Goal: Task Accomplishment & Management: Manage account settings

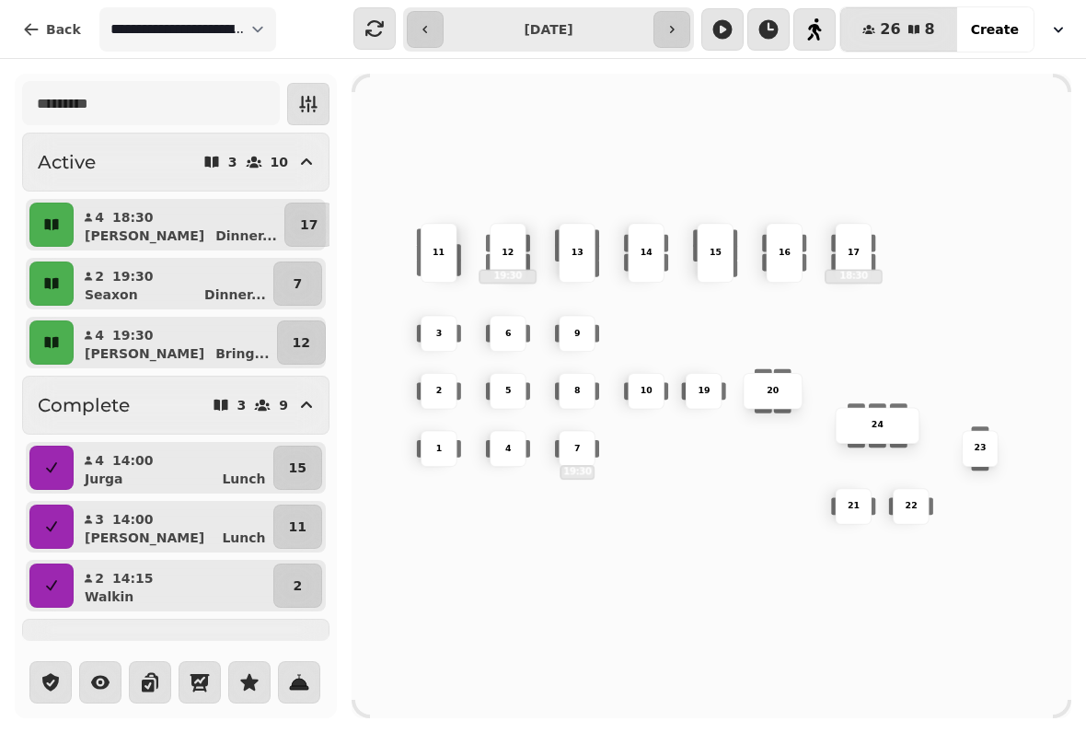
click at [1009, 13] on button "Create" at bounding box center [994, 29] width 77 height 44
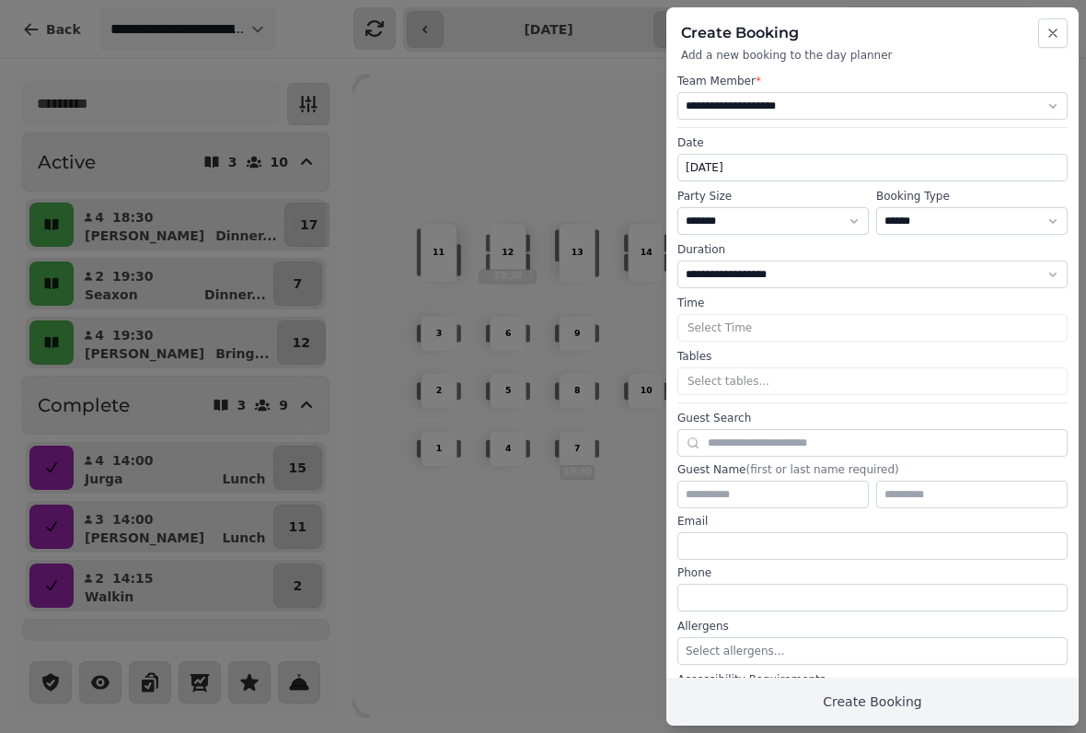
select select "****"
click at [1058, 36] on icon "button" at bounding box center [1053, 33] width 15 height 15
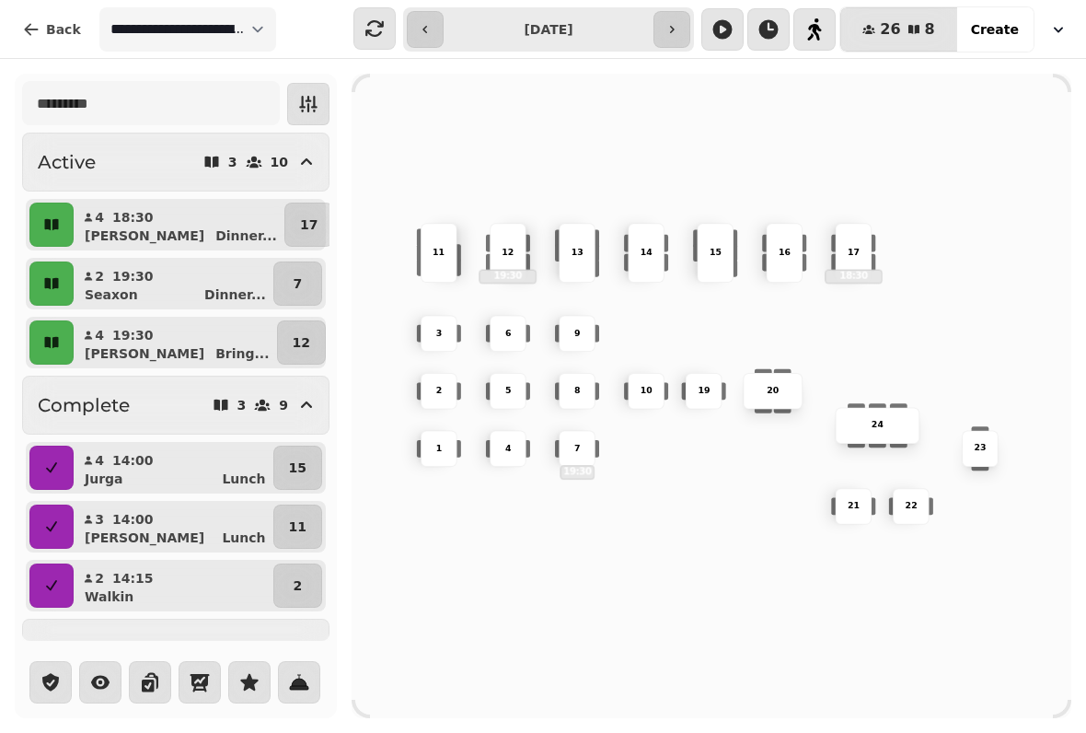
click at [986, 30] on span "Create" at bounding box center [995, 29] width 48 height 13
select select "****"
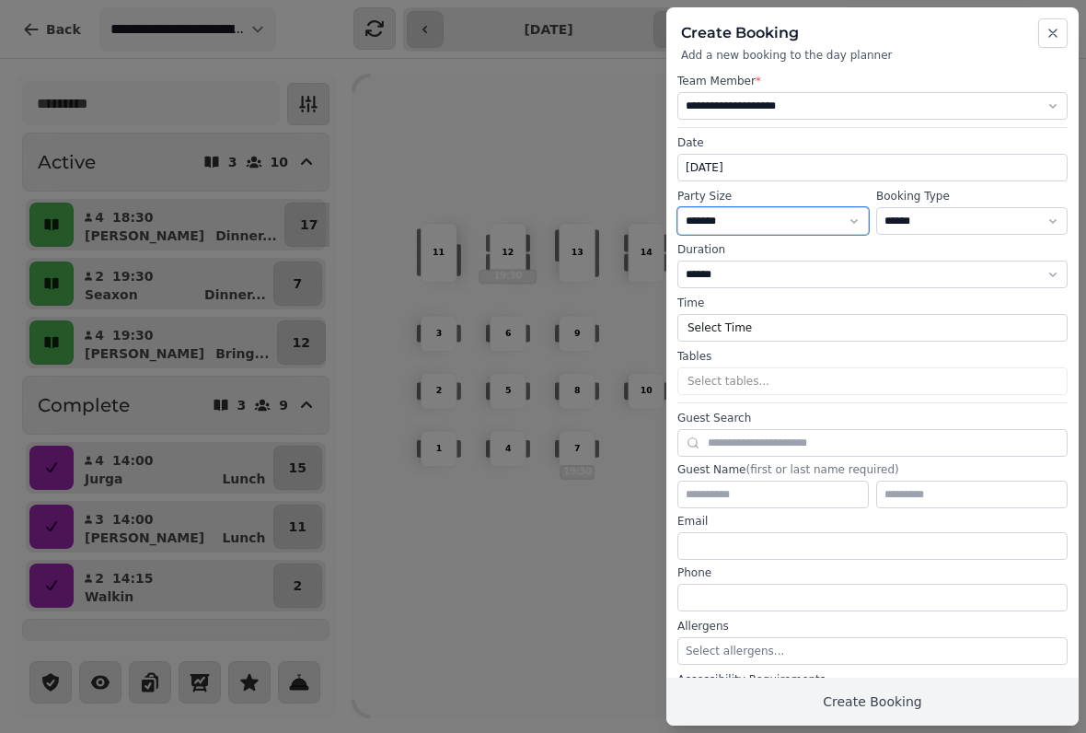
click at [820, 216] on select "* ***** * ****** * ****** * ****** * ****** * ****** * ****** * ****** * ******…" at bounding box center [772, 221] width 191 height 28
select select "*"
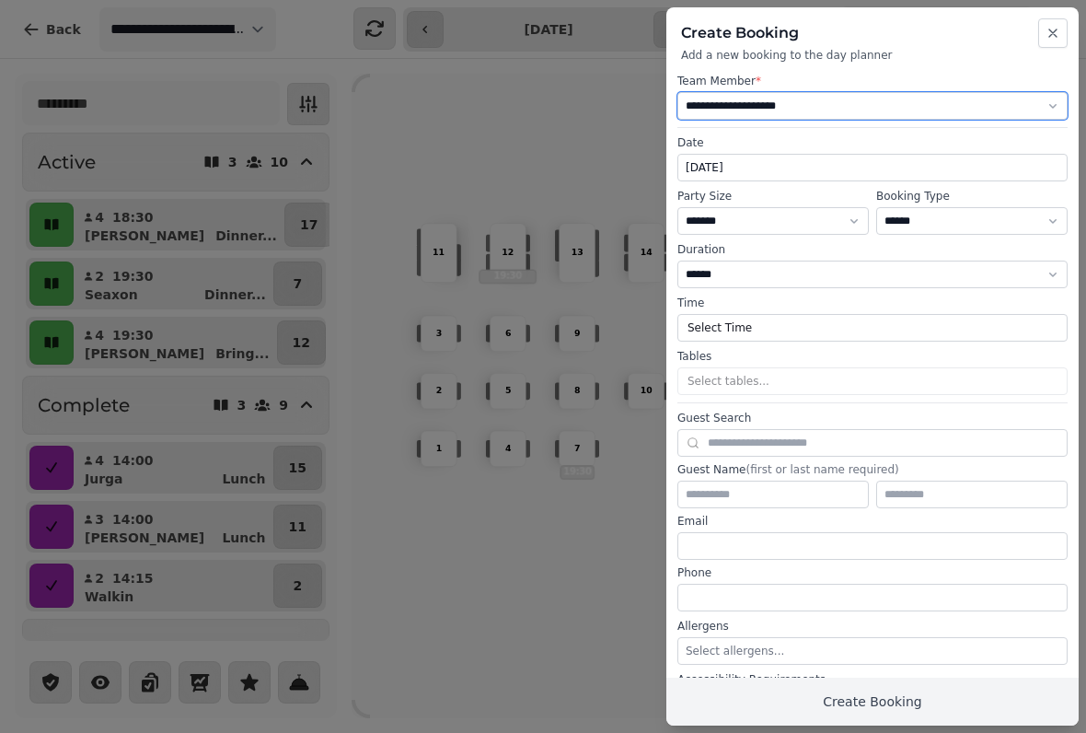
click at [886, 97] on select "**********" at bounding box center [872, 106] width 390 height 28
select select "**********"
click at [706, 327] on button "Select Time" at bounding box center [872, 328] width 390 height 28
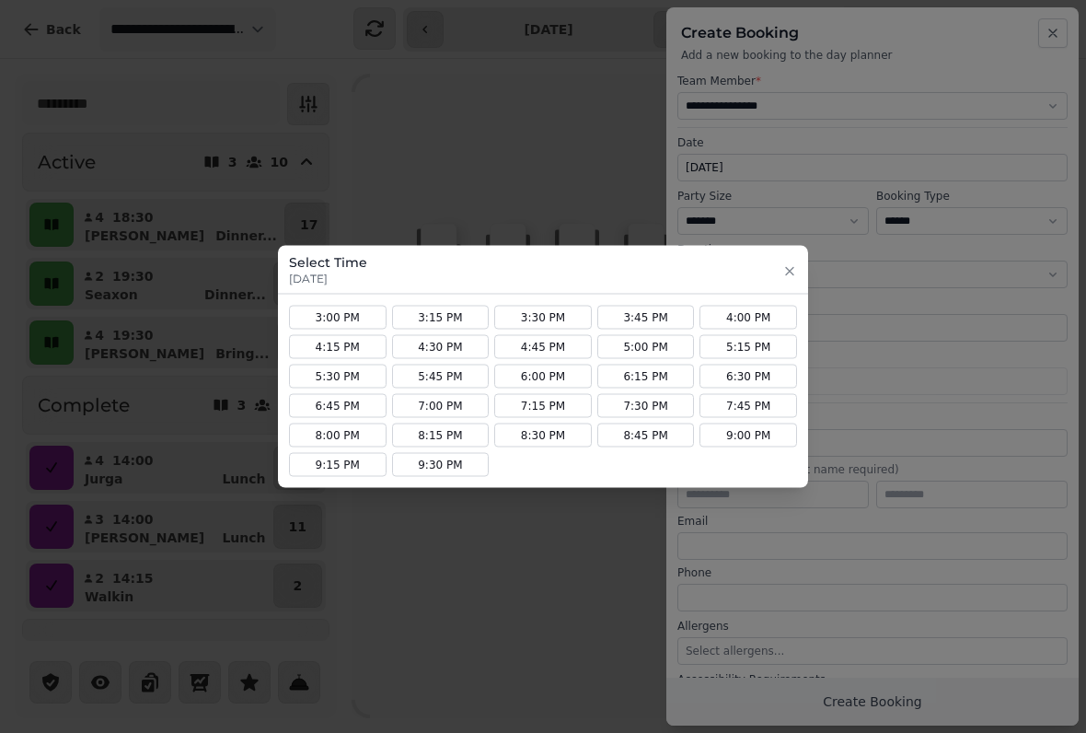
click at [730, 376] on button "6:30 PM" at bounding box center [749, 377] width 98 height 24
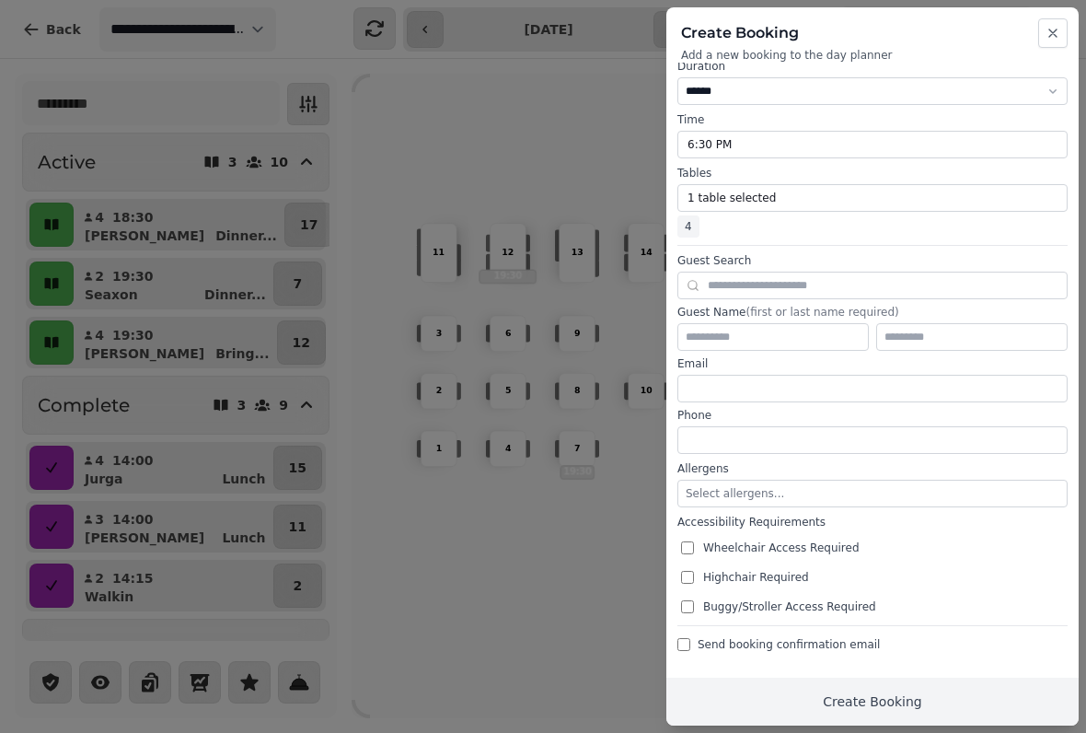
scroll to position [183, 0]
click at [741, 286] on input "text" at bounding box center [872, 286] width 390 height 28
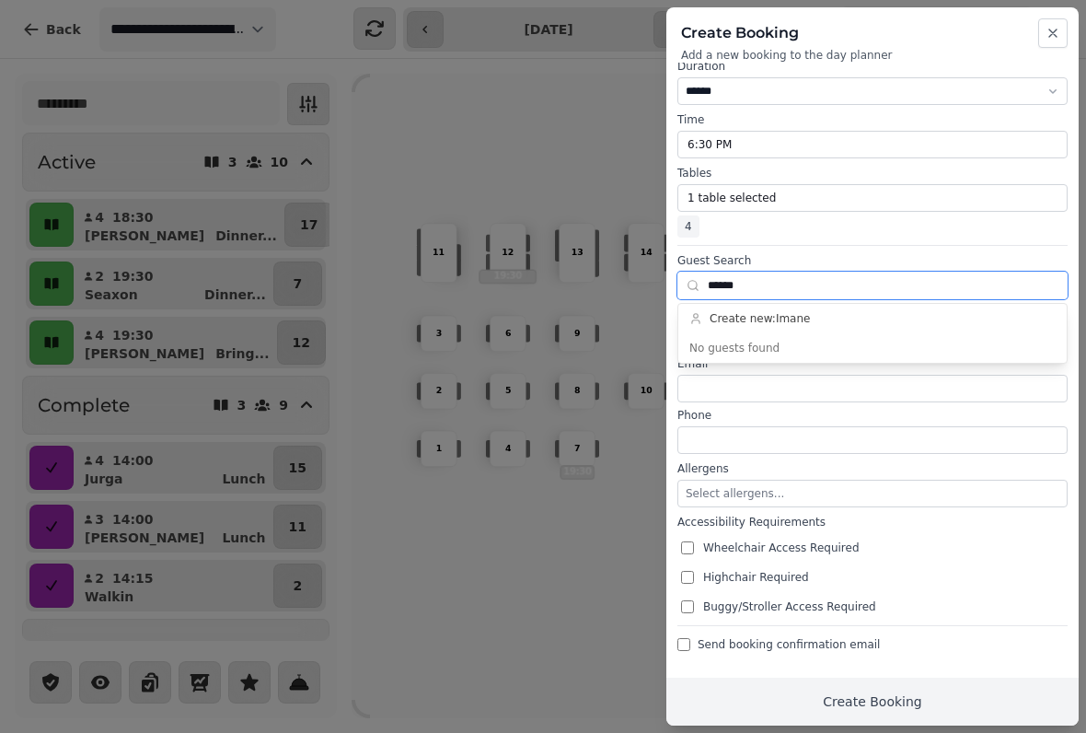
type input "*****"
click at [727, 313] on span "Create new: [PERSON_NAME]" at bounding box center [760, 318] width 100 height 15
type input "*****"
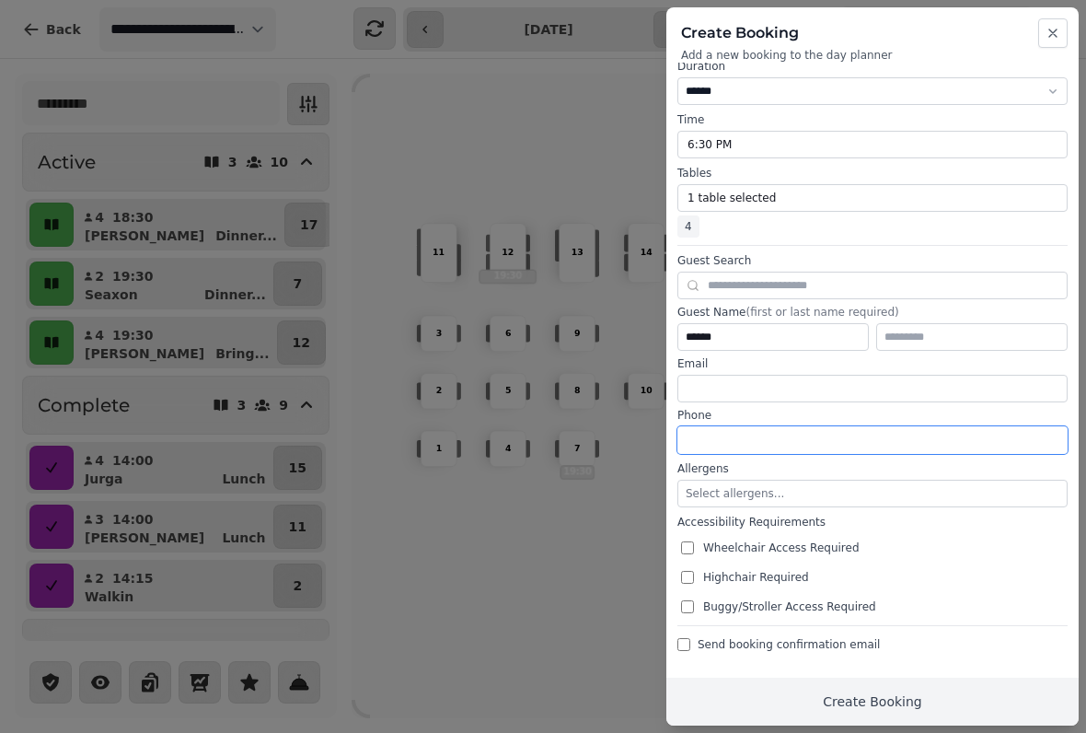
click at [713, 441] on input "tel" at bounding box center [872, 440] width 390 height 28
click at [704, 438] on input "tel" at bounding box center [872, 440] width 390 height 28
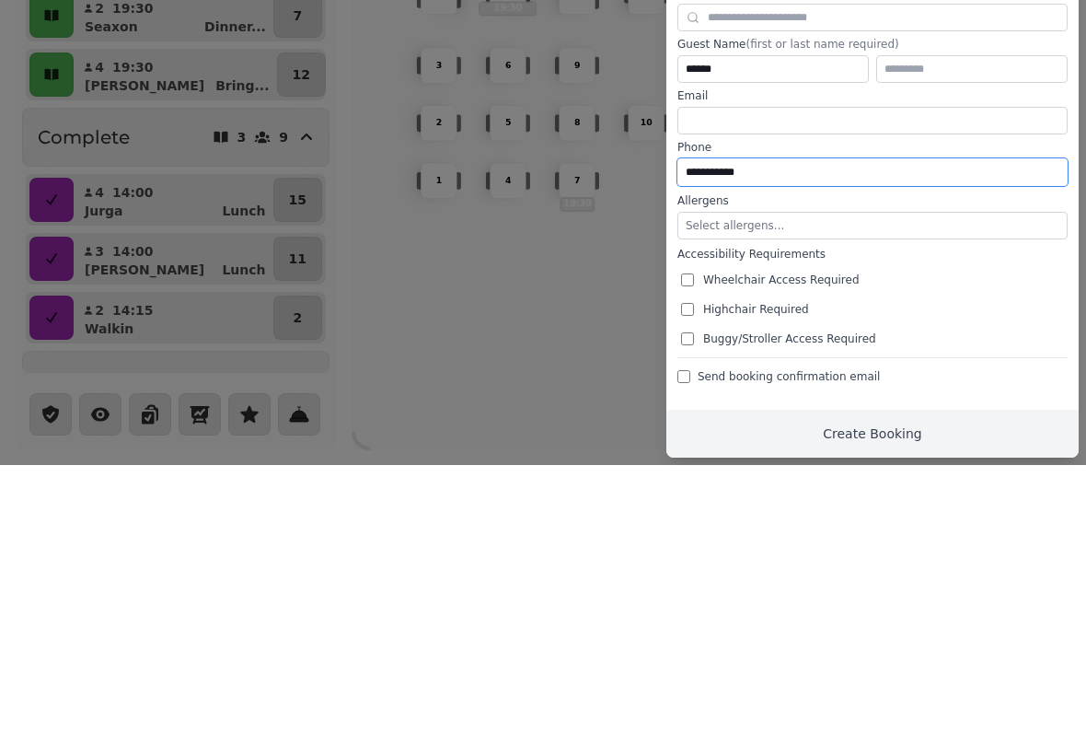
type input "**********"
click at [716, 461] on label "Allergens" at bounding box center [872, 468] width 390 height 15
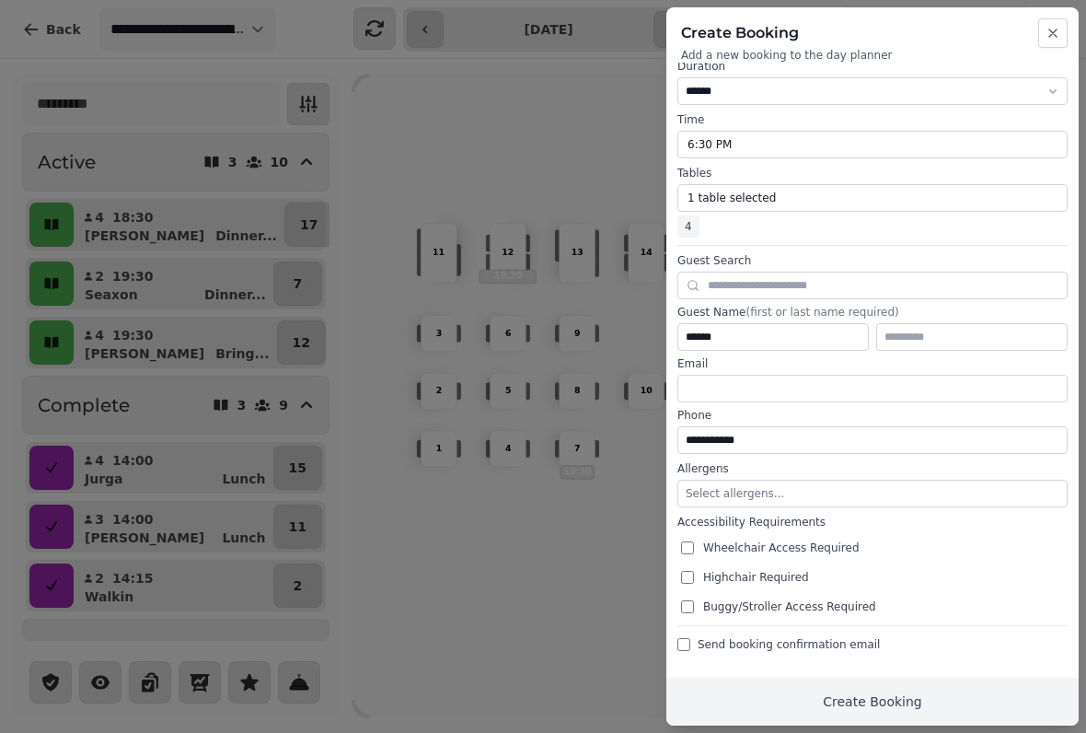
click at [848, 692] on button "Create Booking" at bounding box center [872, 701] width 412 height 48
click at [724, 503] on button "Select allergens..." at bounding box center [872, 494] width 390 height 28
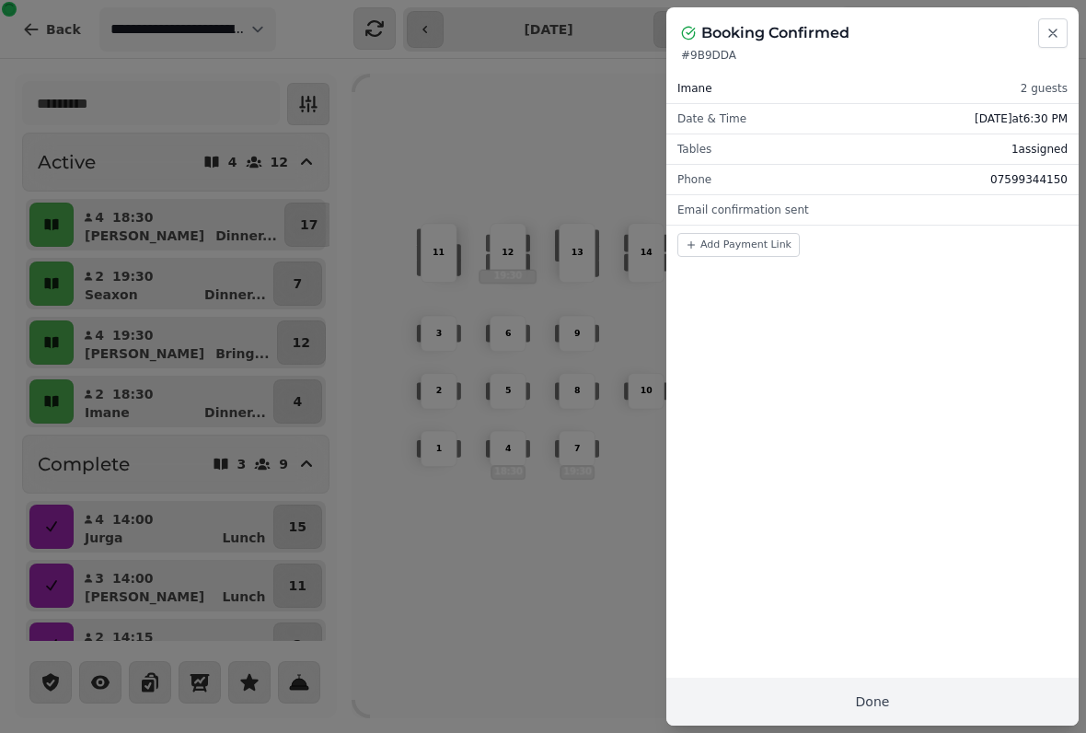
scroll to position [0, 0]
click at [1060, 3] on div at bounding box center [543, 366] width 1086 height 733
click at [1045, 41] on button "Close" at bounding box center [1052, 32] width 29 height 29
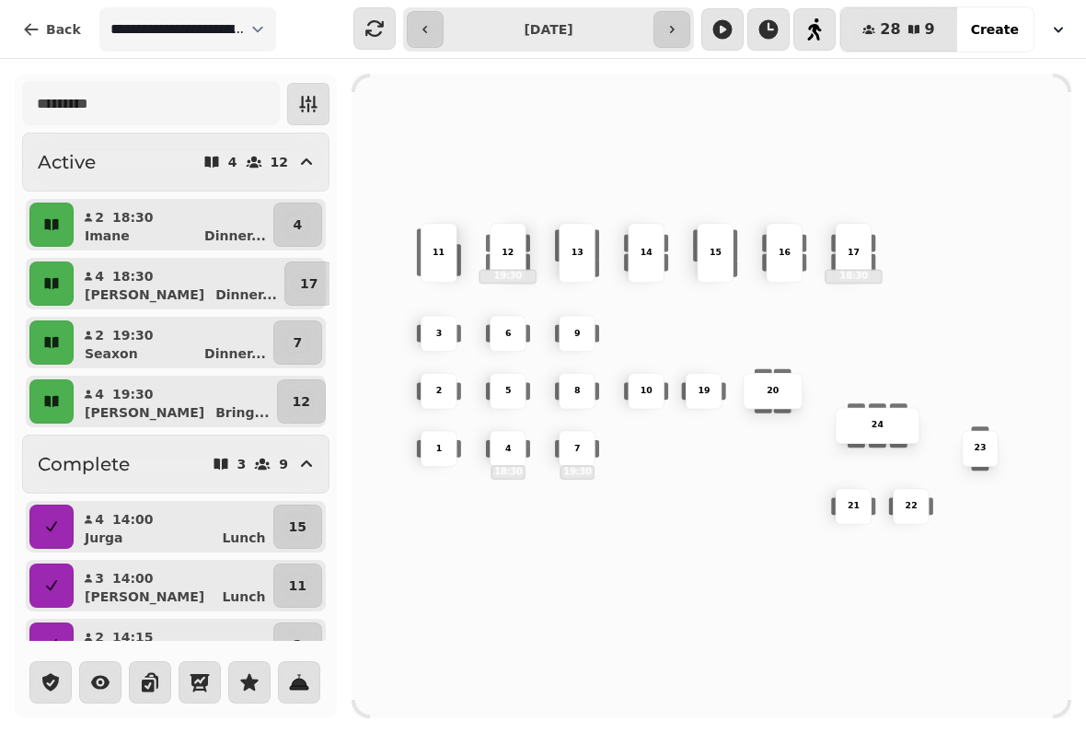
click at [298, 219] on p "4" at bounding box center [298, 224] width 9 height 18
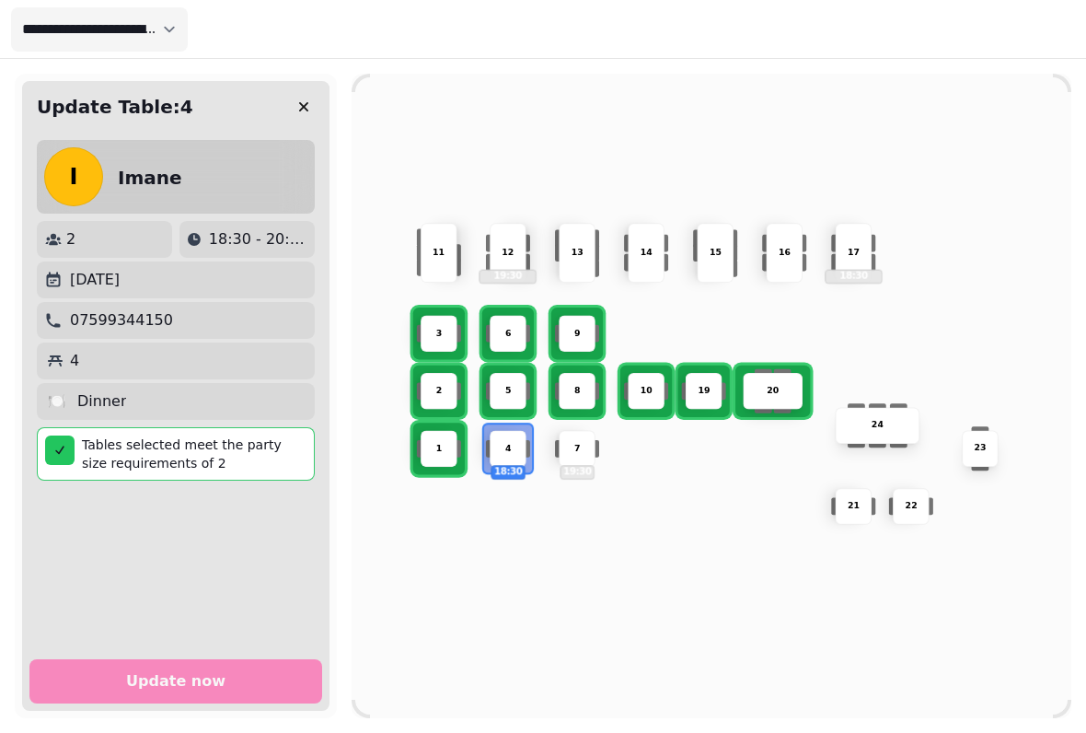
click at [432, 375] on div "2" at bounding box center [439, 391] width 37 height 37
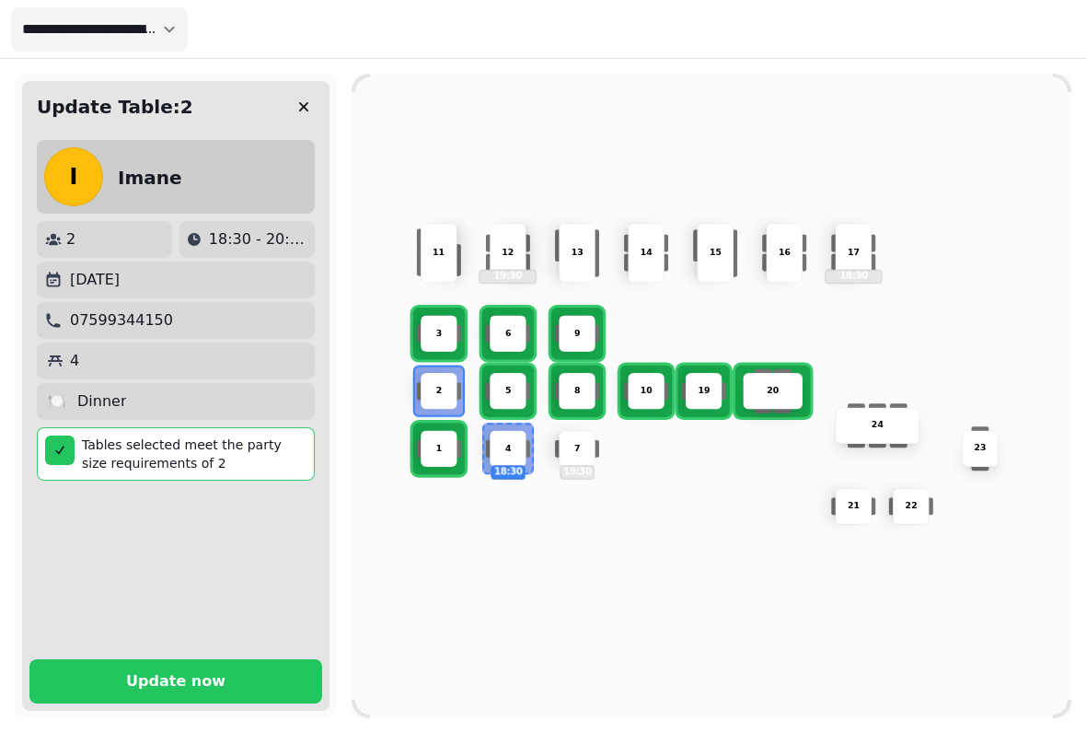
click at [117, 674] on span "Update now" at bounding box center [176, 681] width 249 height 15
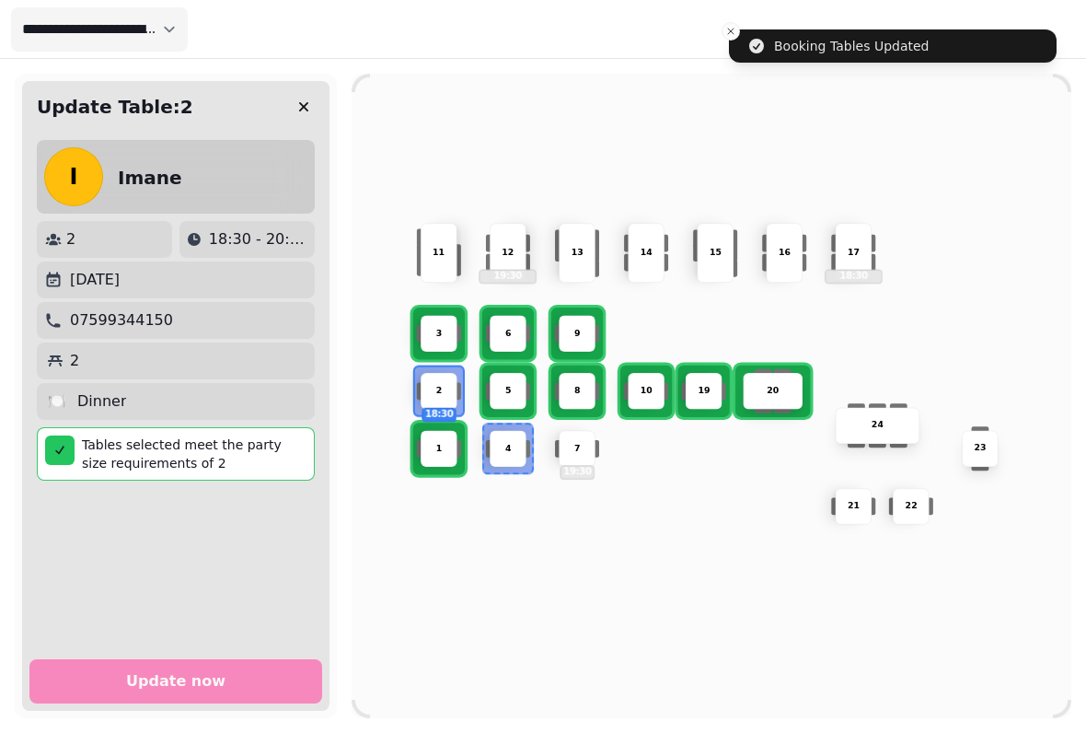
click at [302, 100] on icon "button" at bounding box center [304, 107] width 18 height 18
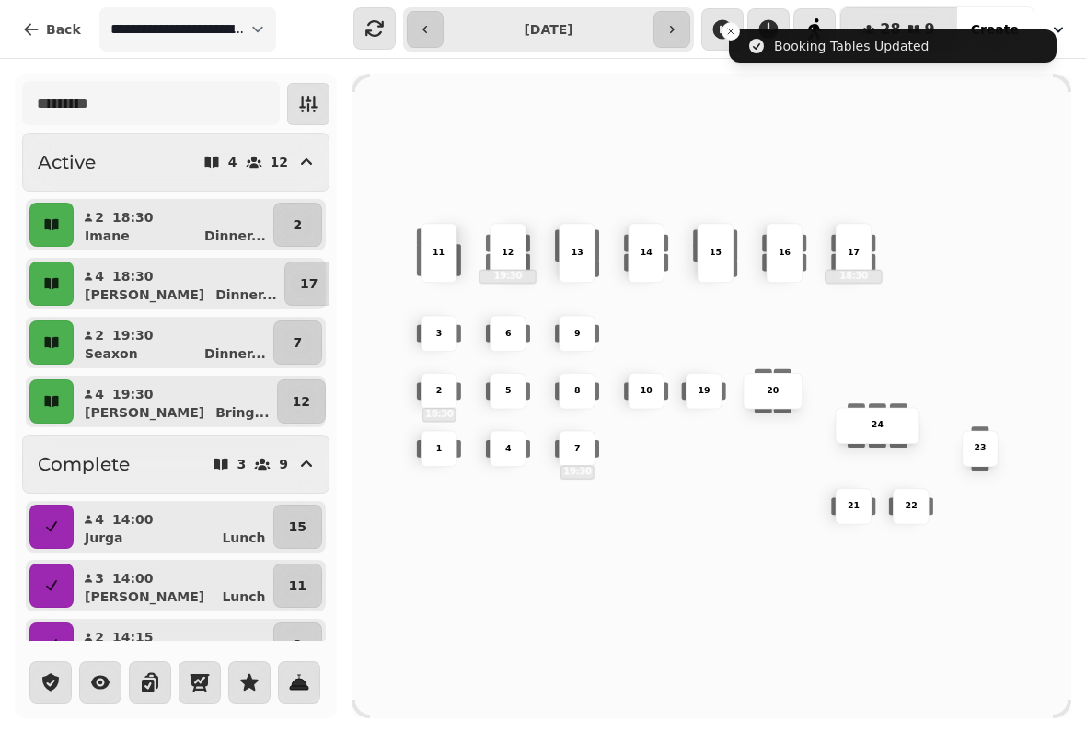
click at [57, 229] on icon "button" at bounding box center [51, 224] width 14 height 11
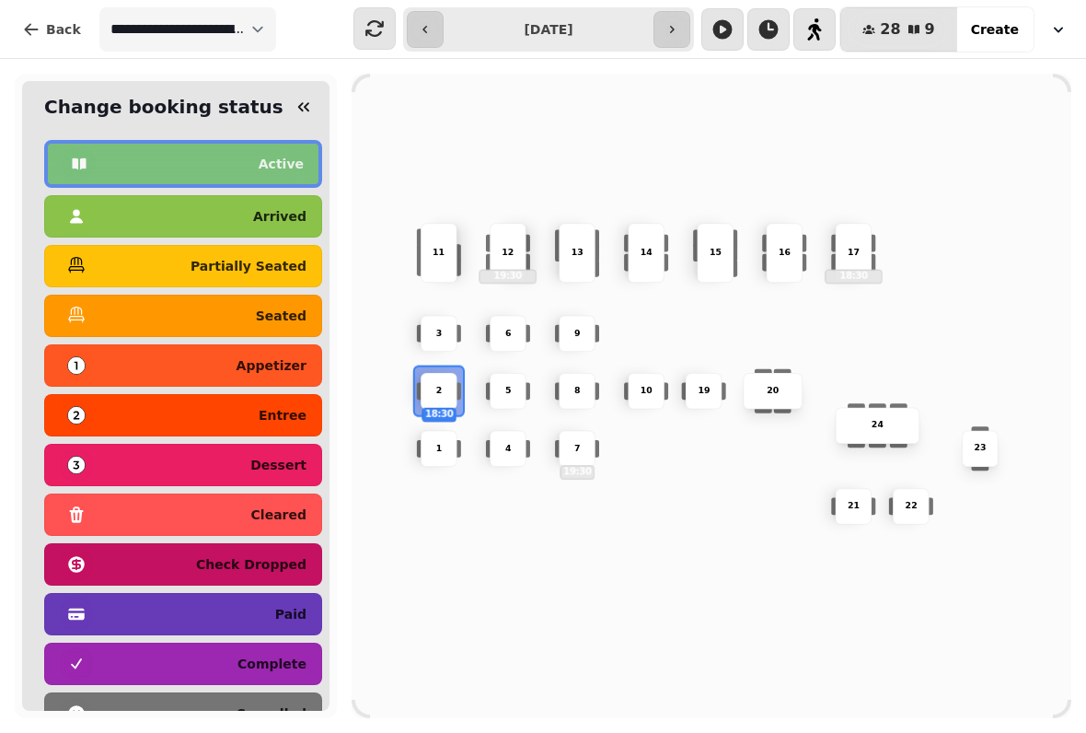
click at [122, 324] on div "seated" at bounding box center [183, 315] width 247 height 29
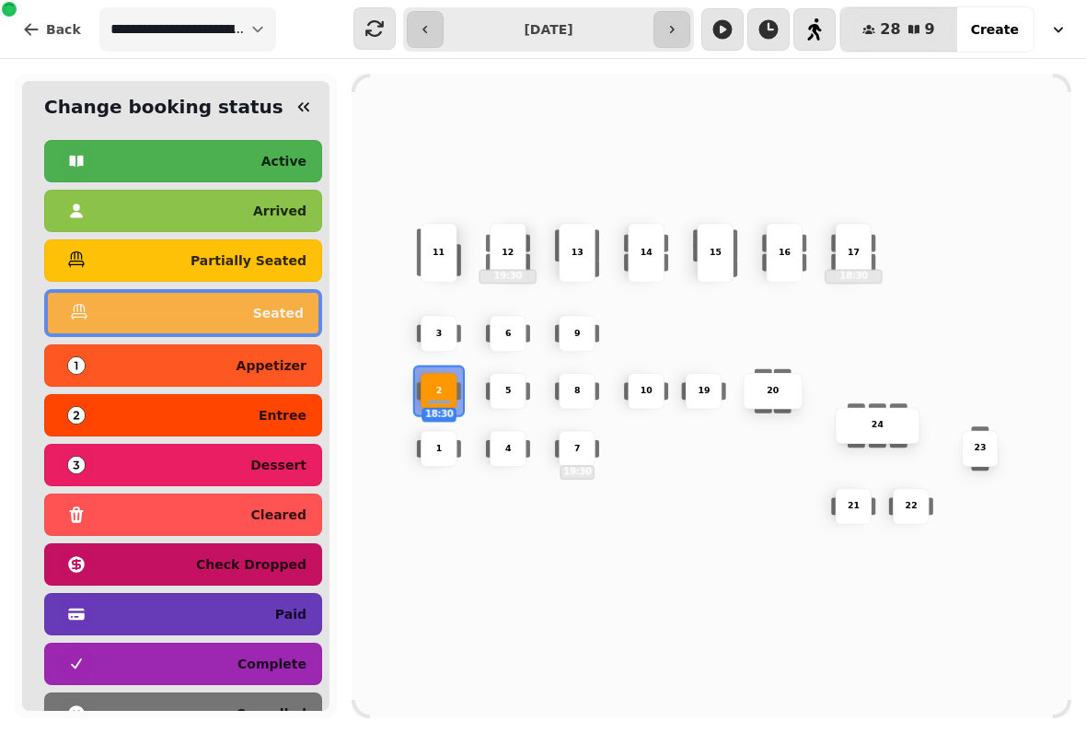
click at [307, 92] on button "button" at bounding box center [308, 104] width 42 height 42
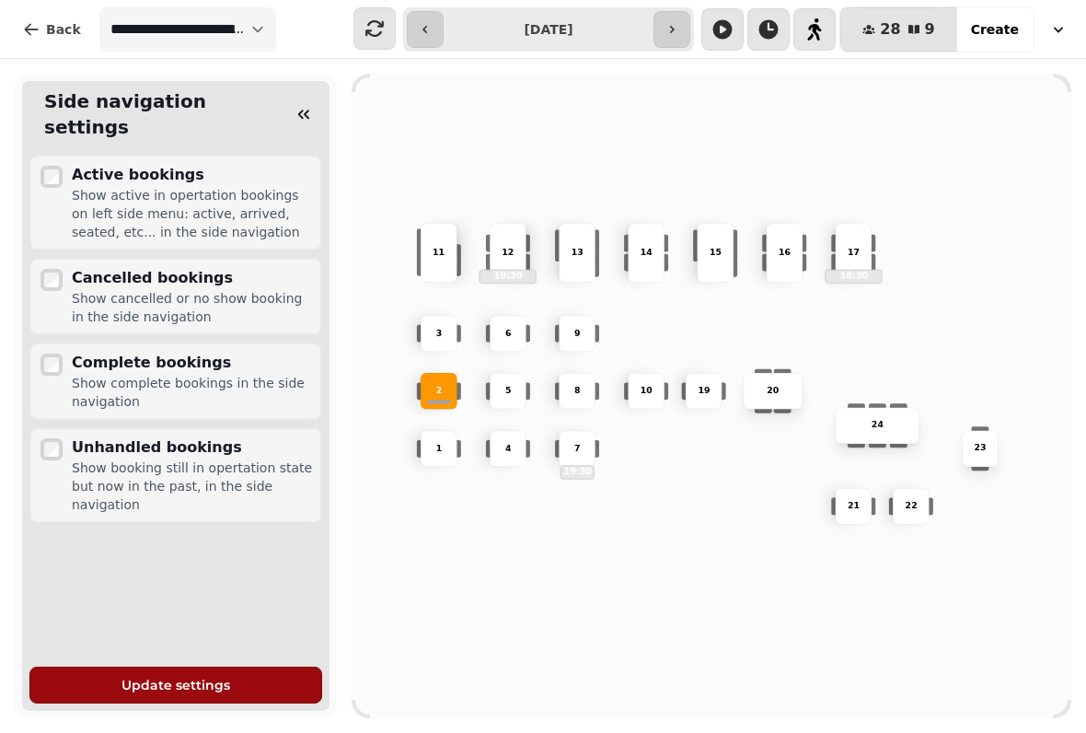
click at [299, 105] on icon "button" at bounding box center [304, 114] width 18 height 18
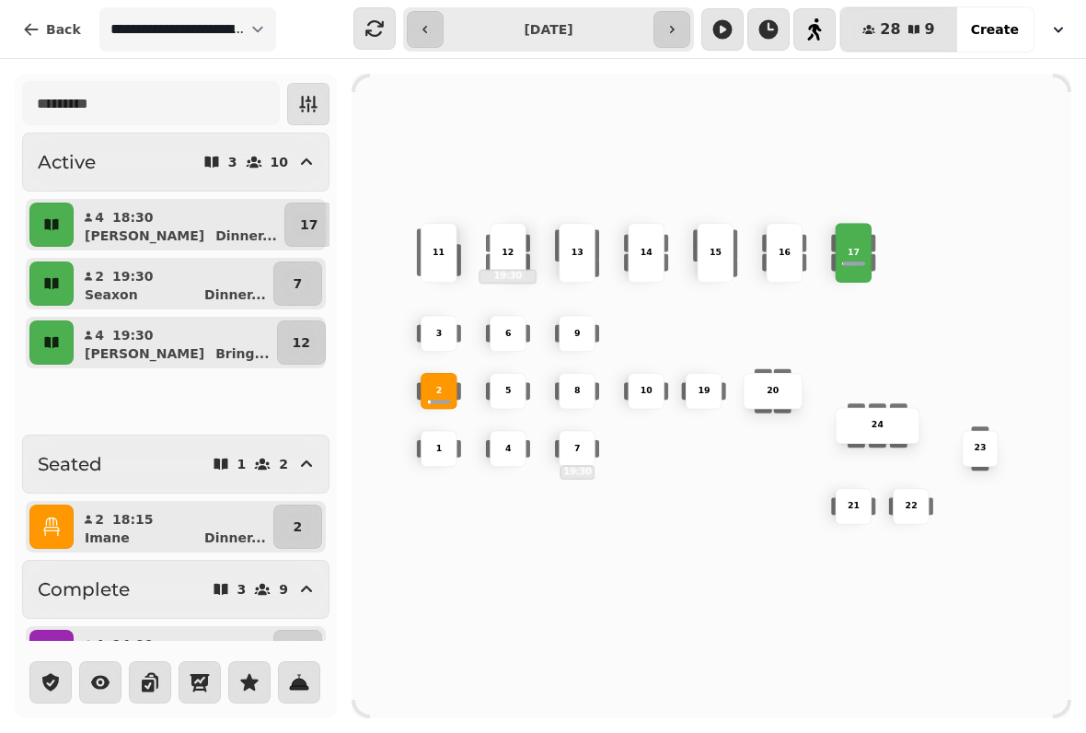
click at [39, 205] on button "button" at bounding box center [51, 225] width 44 height 44
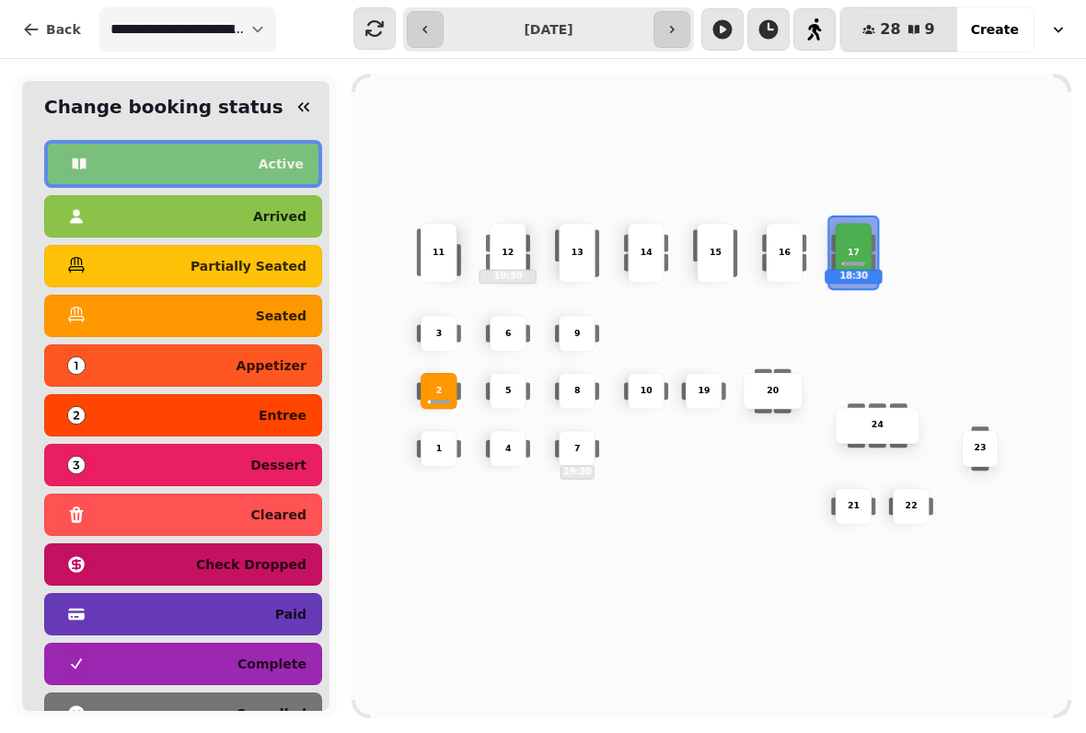
click at [137, 318] on div "seated" at bounding box center [183, 315] width 247 height 29
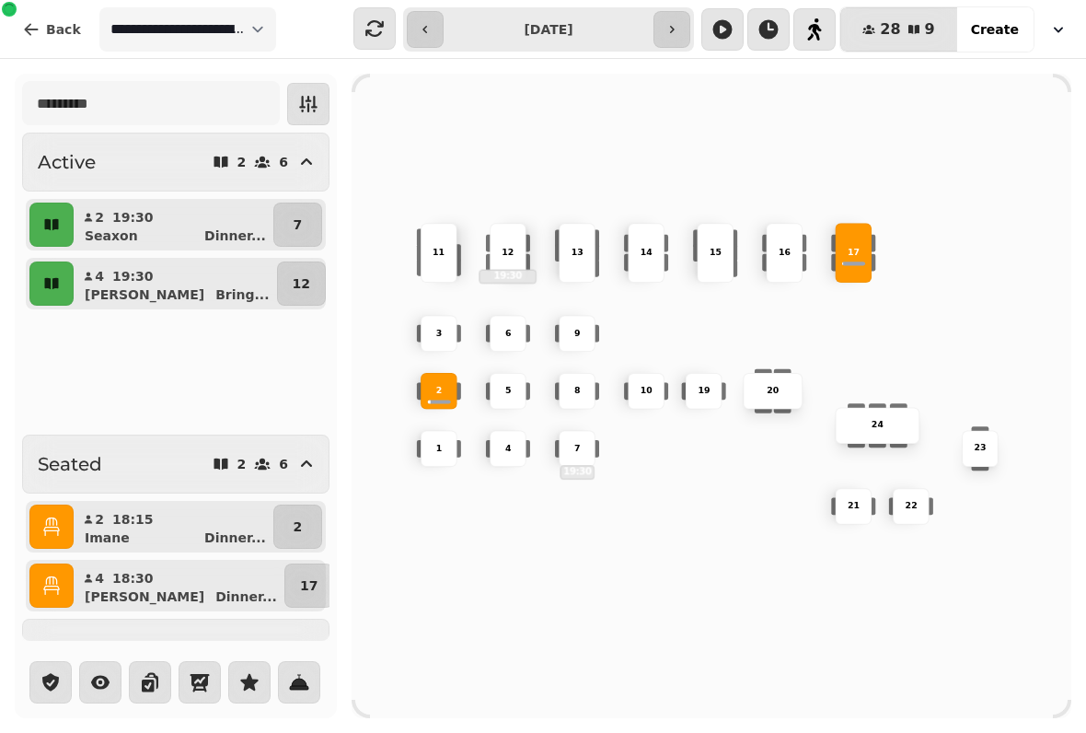
click at [855, 237] on div "17" at bounding box center [854, 253] width 37 height 60
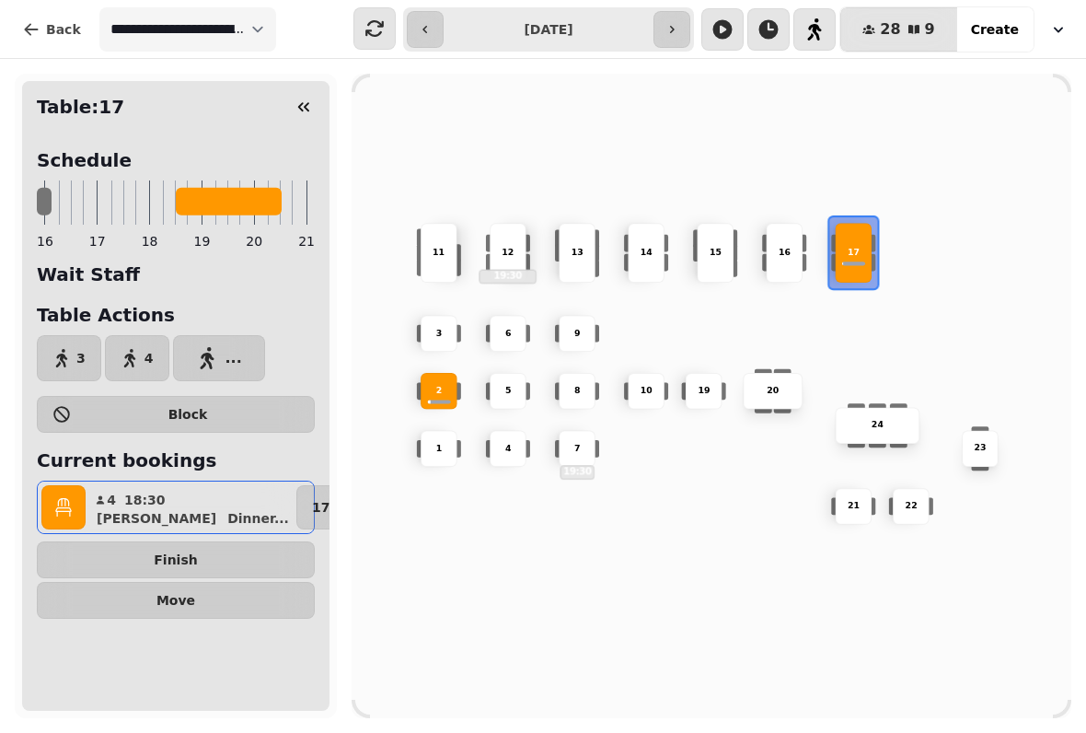
click at [119, 598] on span "Move" at bounding box center [175, 600] width 247 height 13
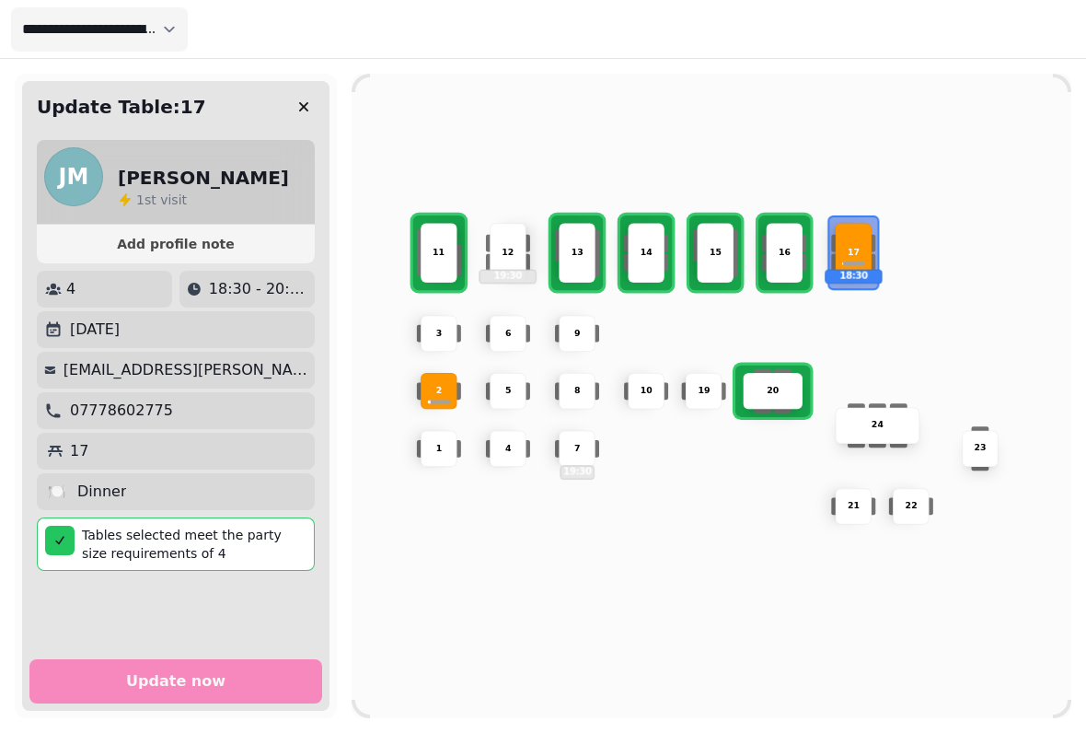
click at [432, 247] on div "11" at bounding box center [440, 253] width 58 height 13
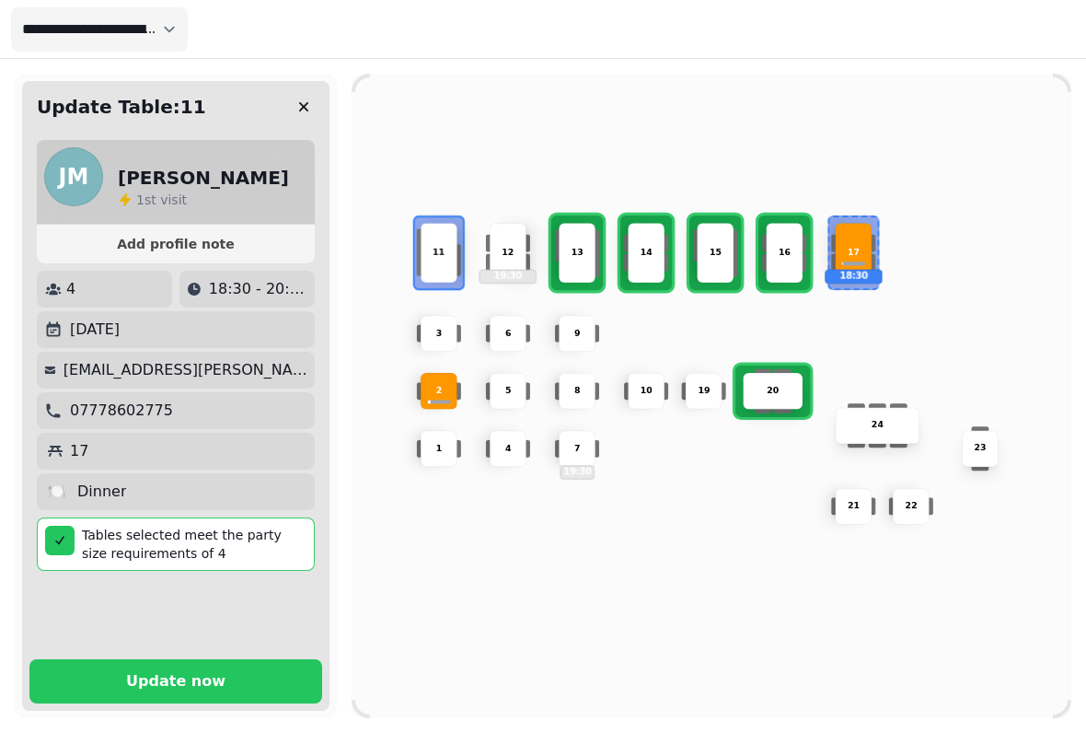
click at [103, 661] on button "Update now" at bounding box center [175, 681] width 293 height 44
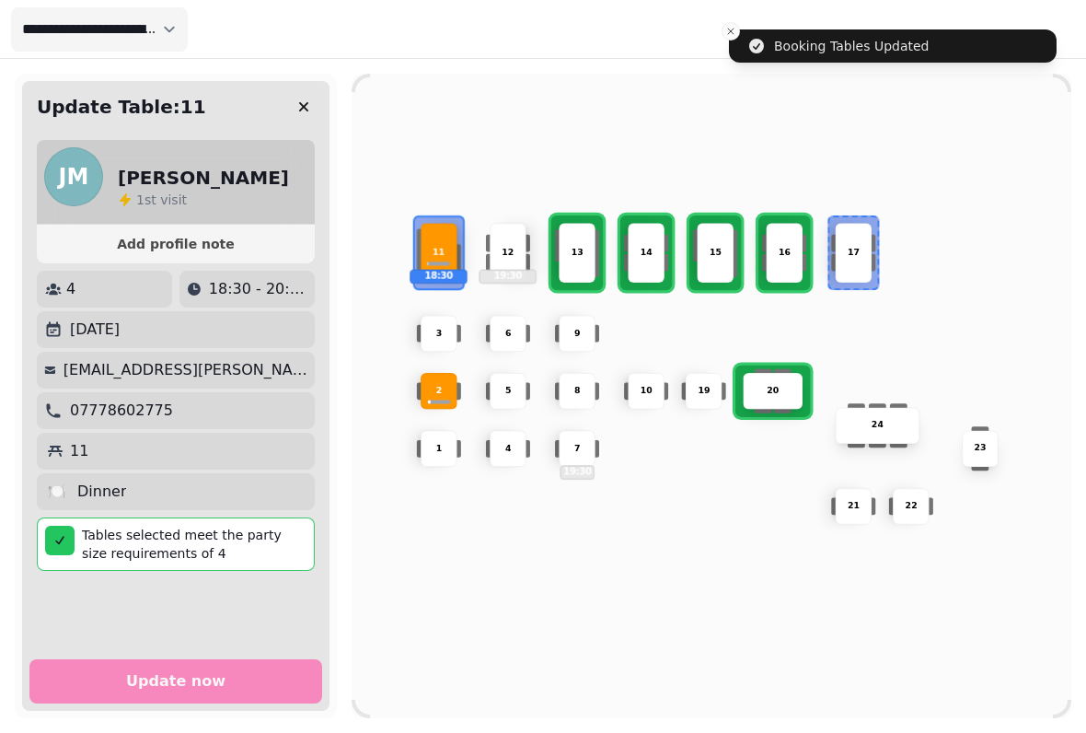
click at [298, 111] on icon "button" at bounding box center [304, 107] width 18 height 18
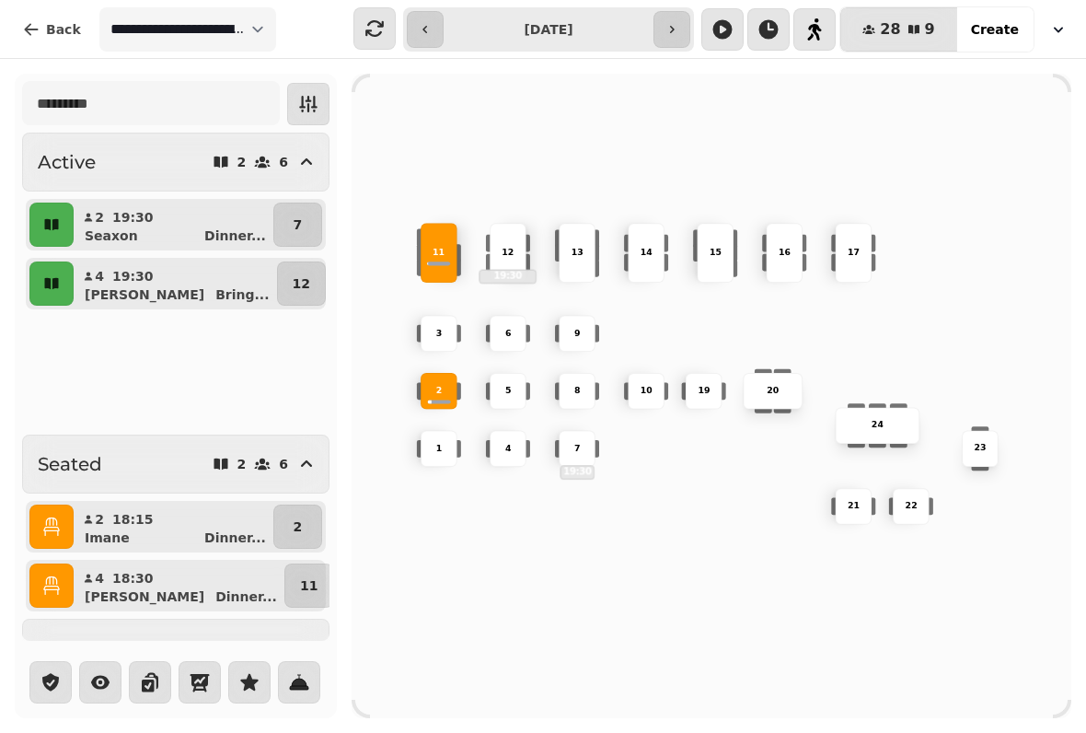
click at [822, 22] on icon "button" at bounding box center [814, 29] width 15 height 22
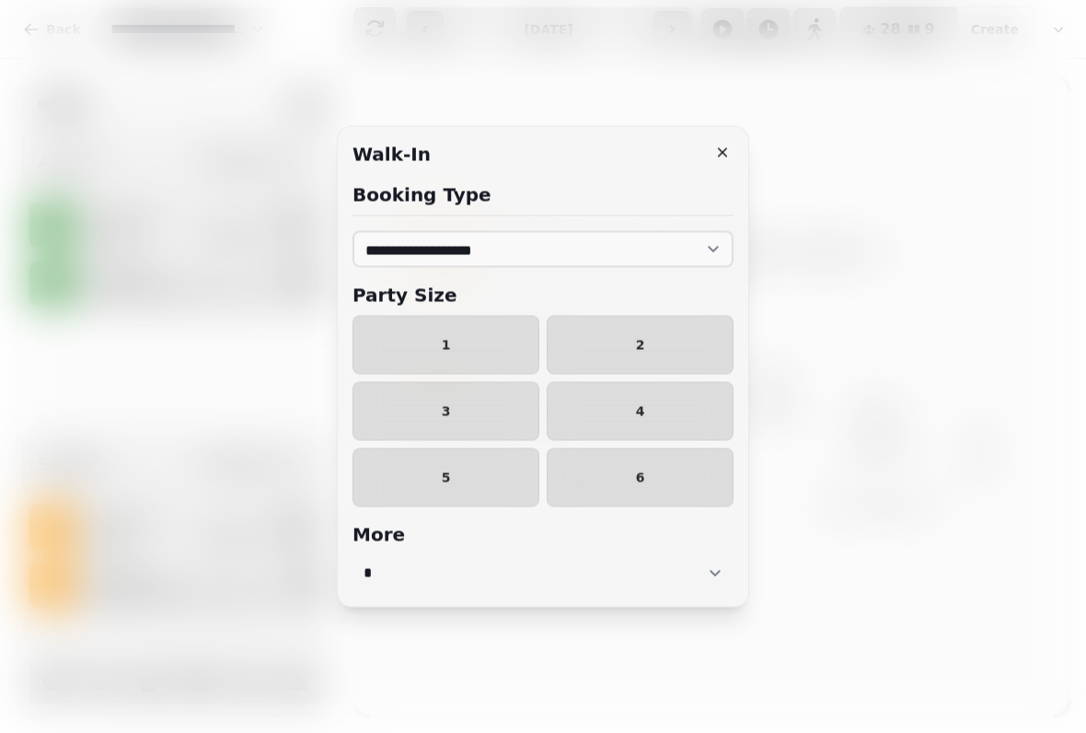
click at [639, 408] on span "4" at bounding box center [640, 411] width 156 height 13
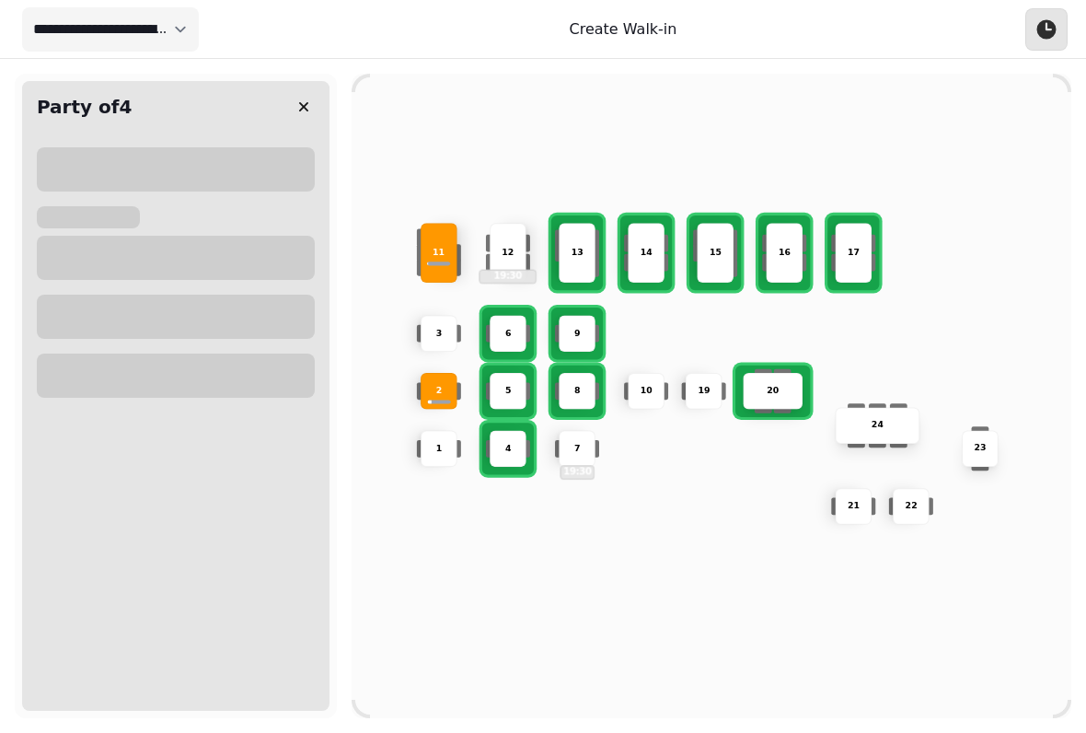
select select "****"
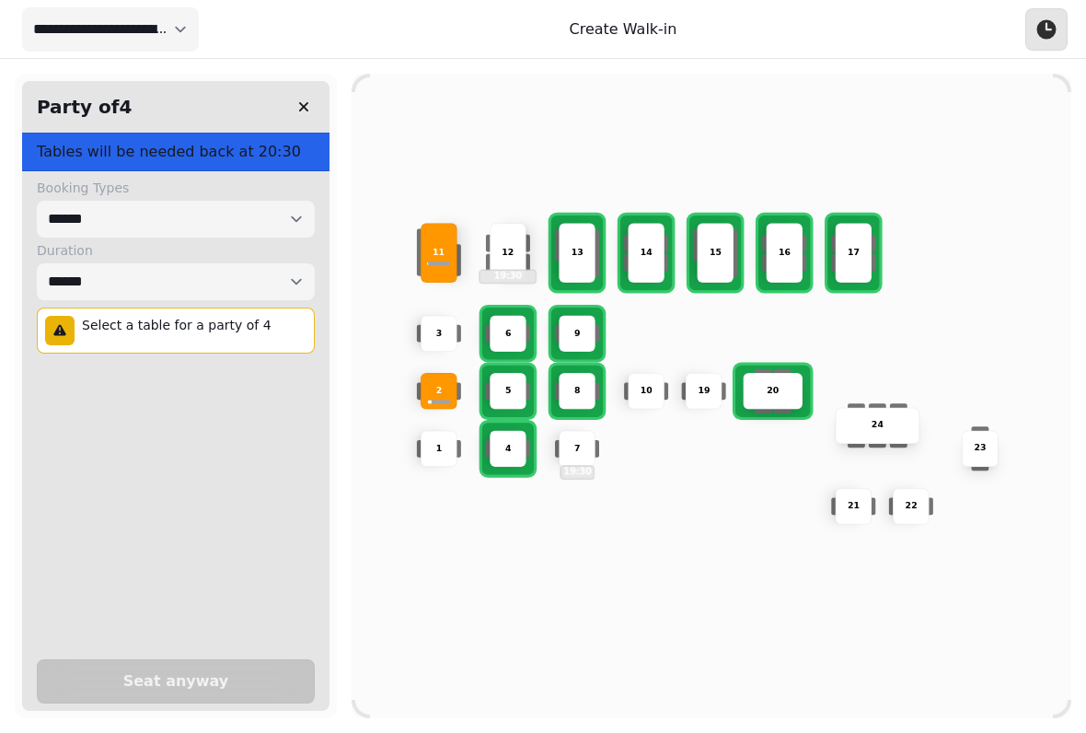
click at [643, 262] on div "14" at bounding box center [646, 253] width 37 height 60
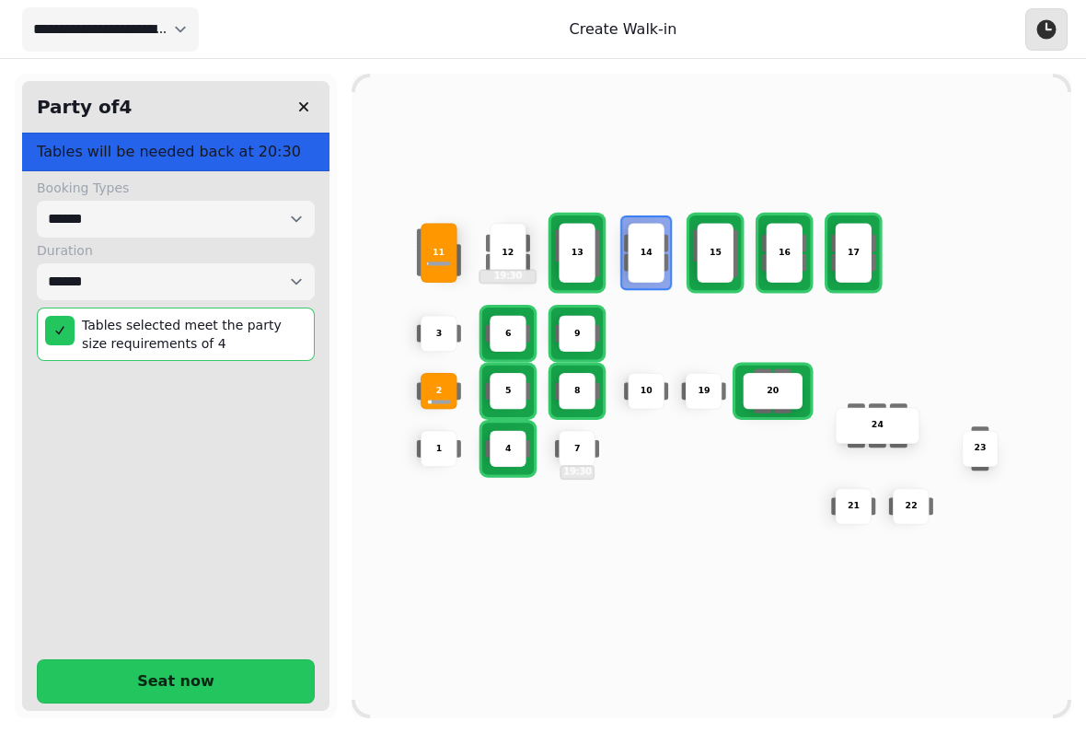
click at [195, 674] on span "Seat now" at bounding box center [176, 681] width 232 height 15
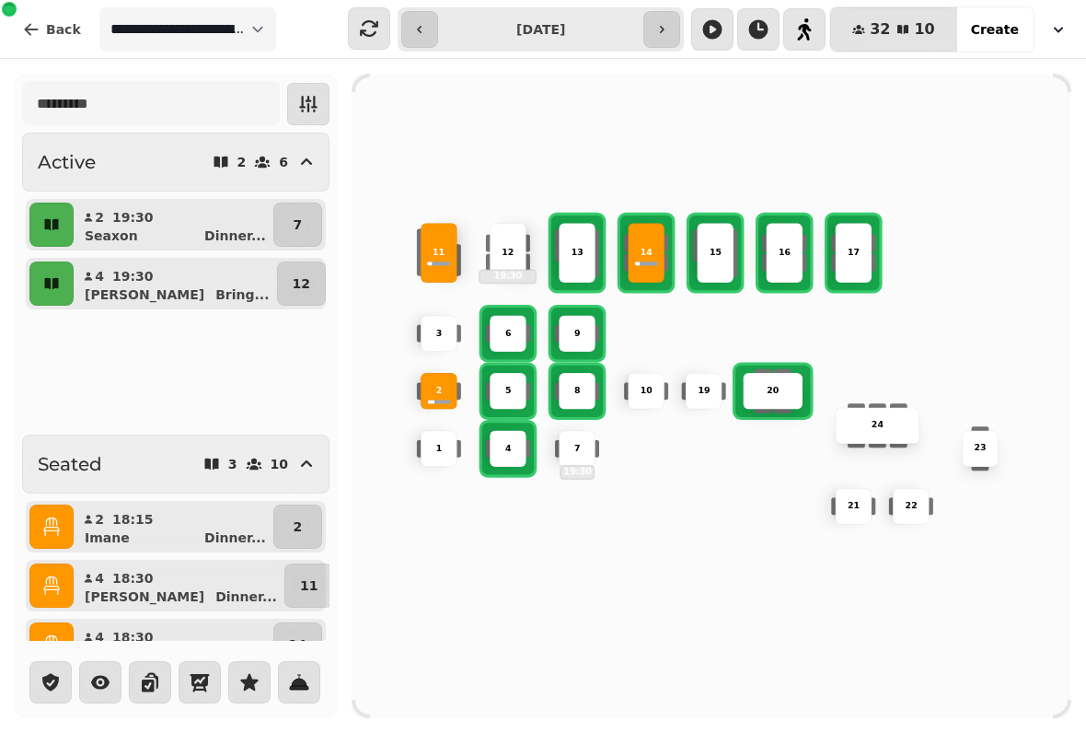
select select "****"
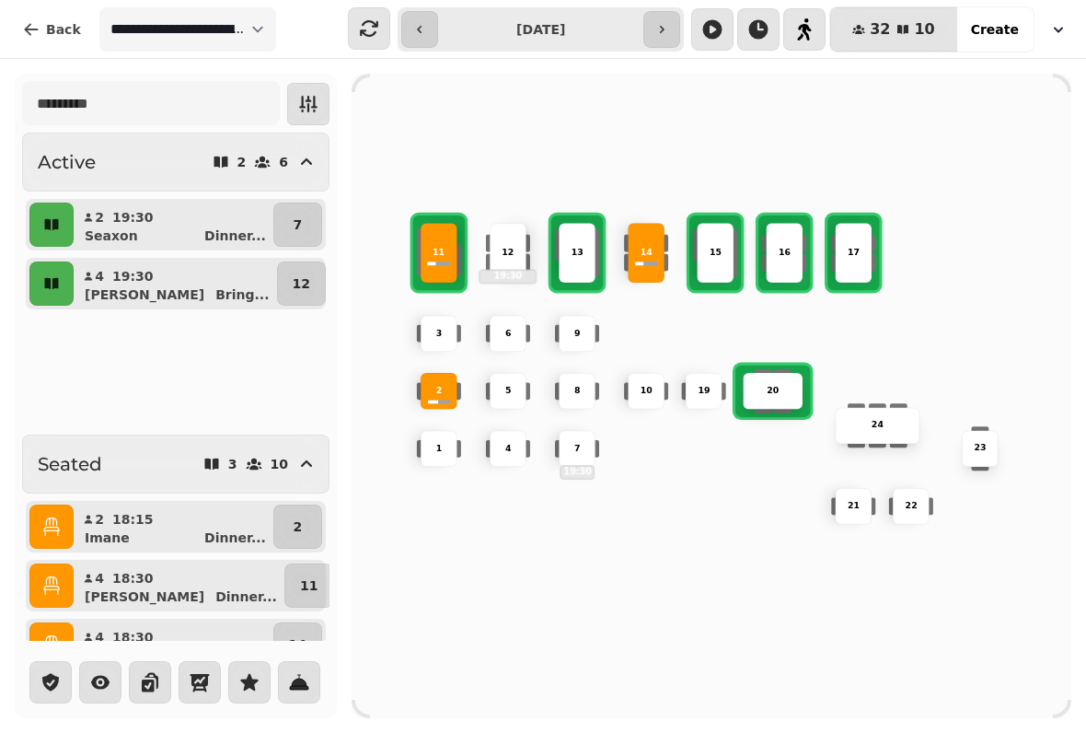
select select "****"
click at [79, 349] on button "4 19:30 [PERSON_NAME] ..." at bounding box center [175, 361] width 196 height 44
select select "**********"
select select "*"
select select "****"
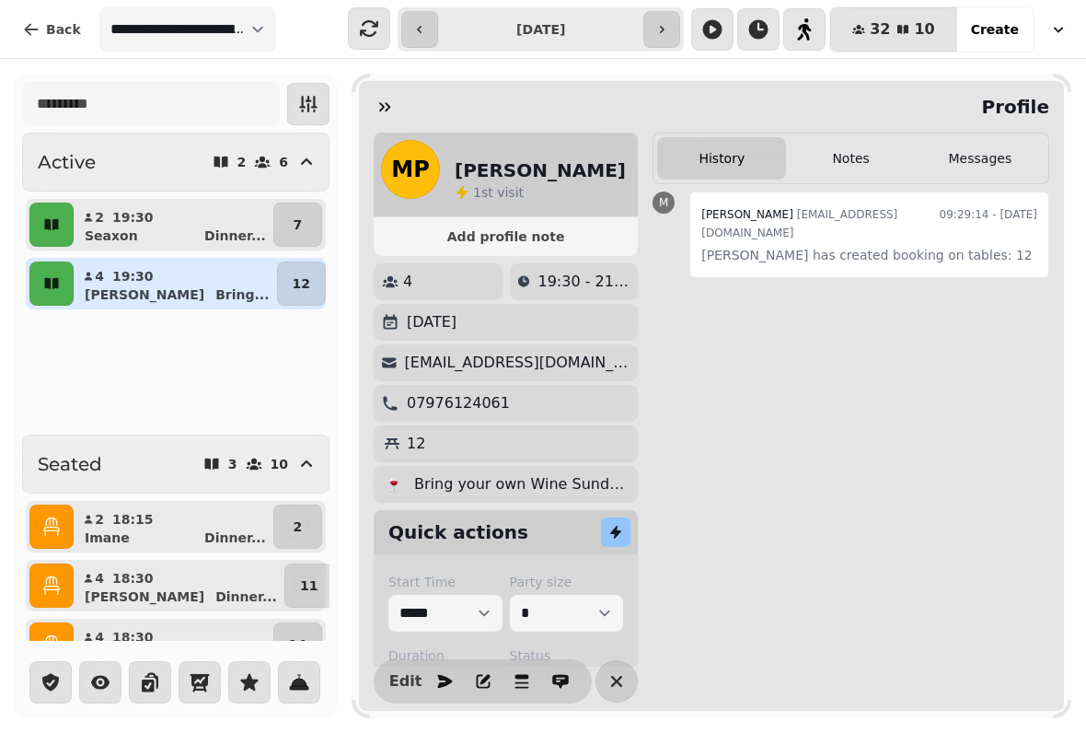
click at [387, 113] on icon "button" at bounding box center [385, 107] width 18 height 18
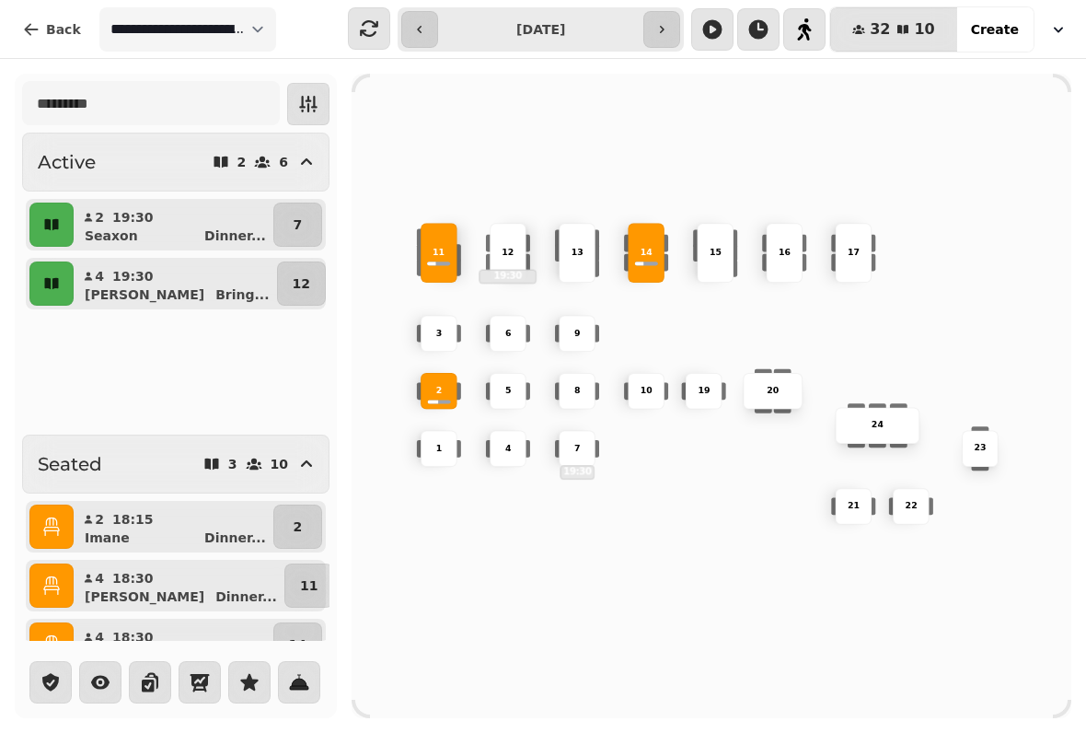
select select "****"
click at [201, 283] on button "4 19:30 [PERSON_NAME] ..." at bounding box center [175, 283] width 196 height 44
select select "**********"
select select "*"
select select "****"
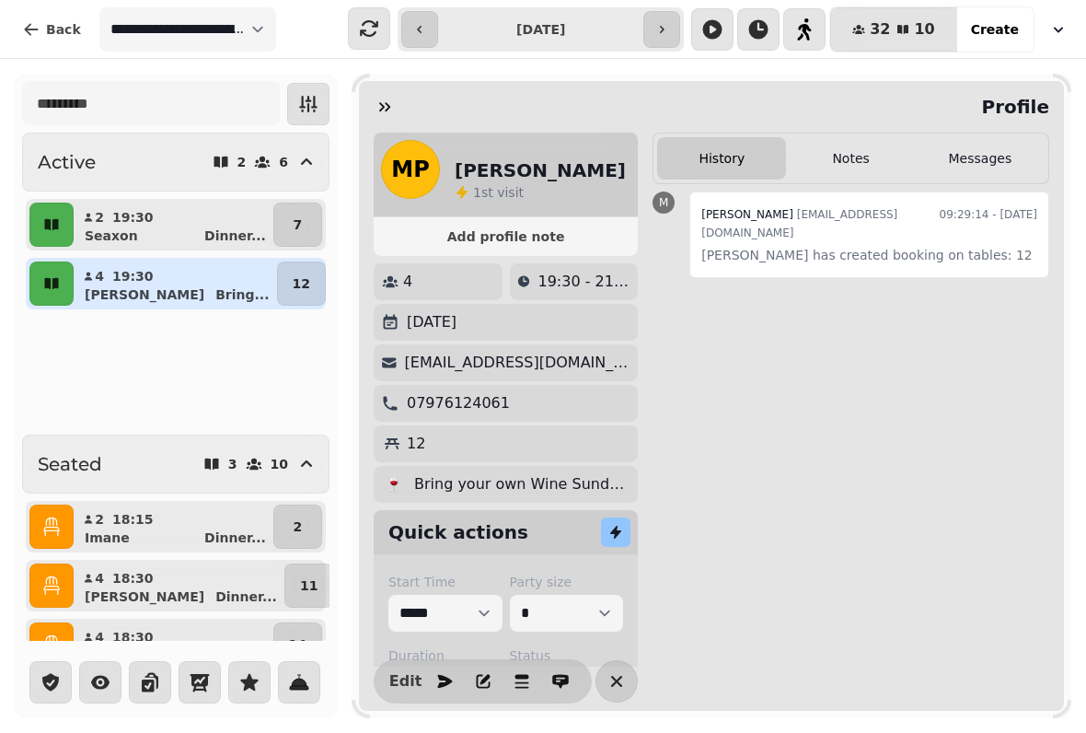
click at [263, 286] on p "Bring ..." at bounding box center [241, 294] width 53 height 18
click at [284, 330] on div "2 19:30 Seaxon Dinner ... 7 4 19:30 [PERSON_NAME] ... 12 4 19:30 [PERSON_NAME] …" at bounding box center [175, 313] width 307 height 228
click at [268, 347] on button "4 19:30 [PERSON_NAME] ..." at bounding box center [175, 361] width 196 height 44
click at [315, 293] on button "12" at bounding box center [301, 283] width 49 height 44
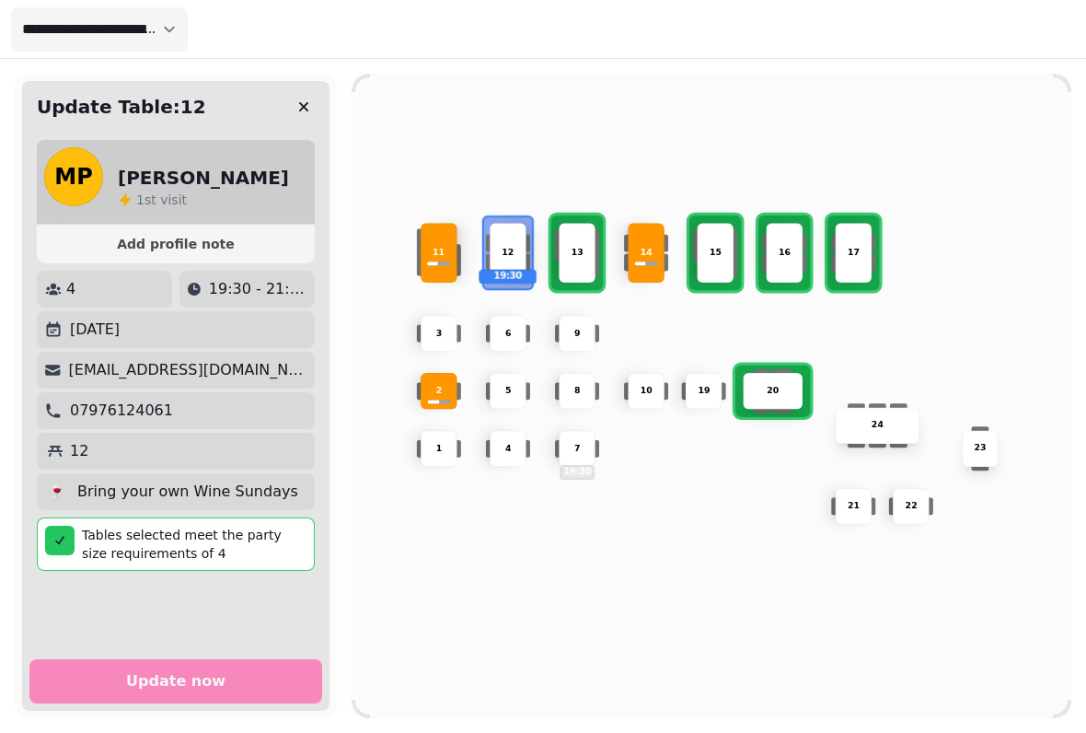
click at [310, 112] on icon "button" at bounding box center [304, 107] width 18 height 18
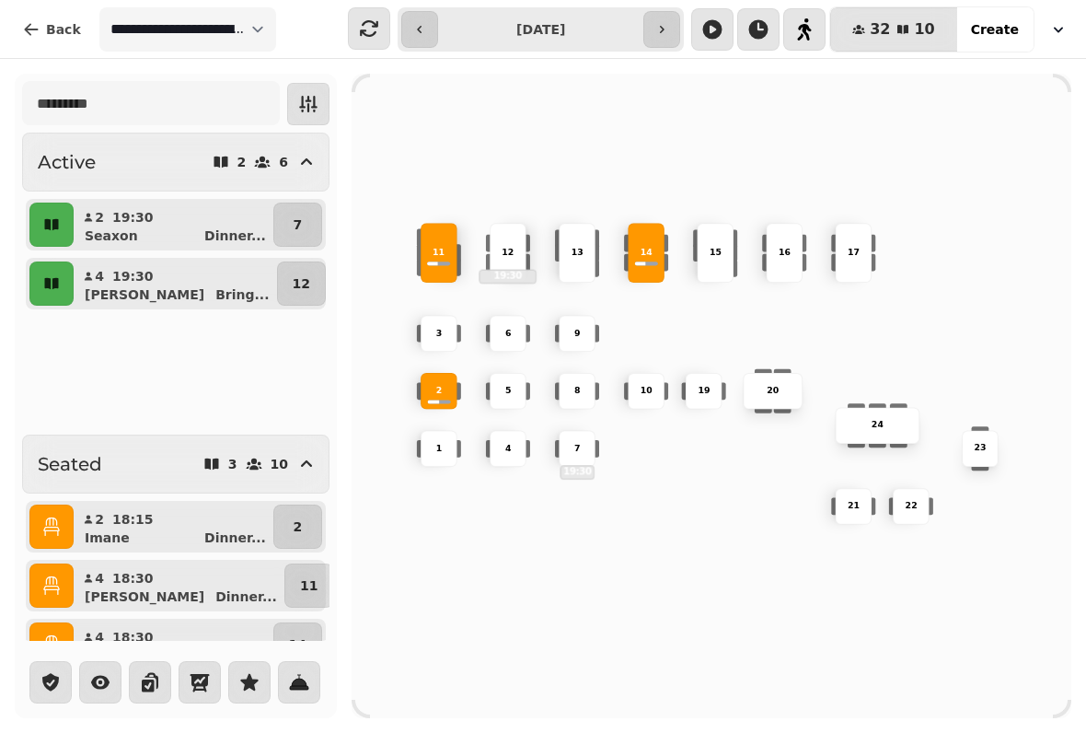
click at [669, 34] on icon "button" at bounding box center [661, 29] width 15 height 15
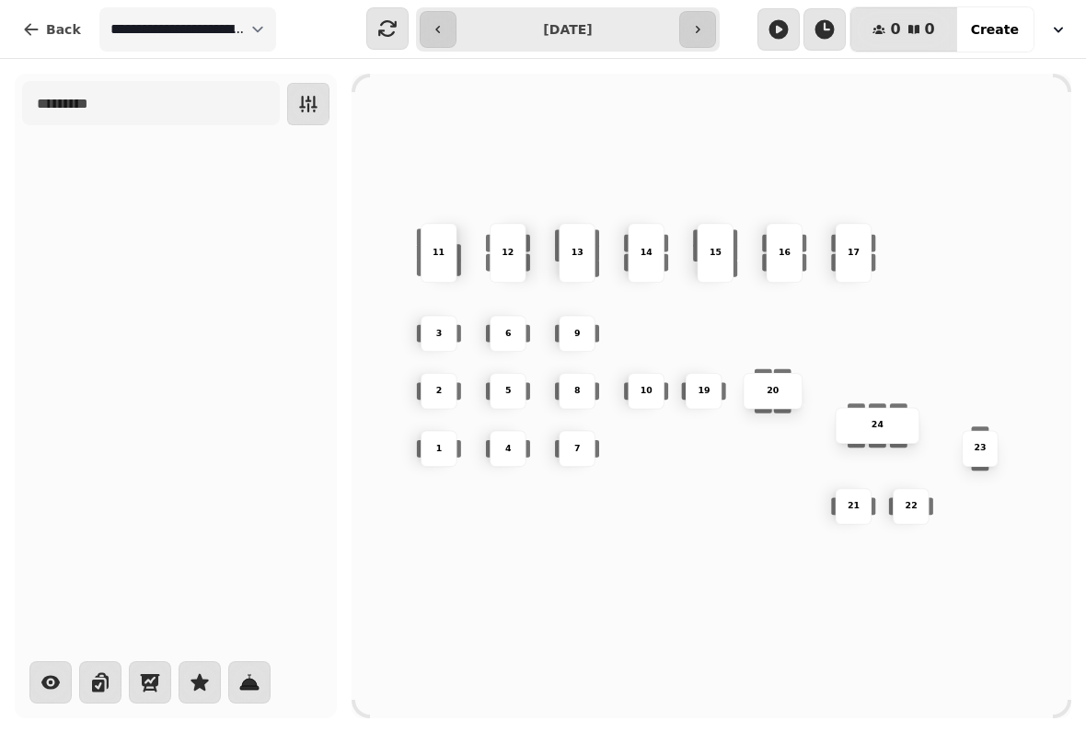
click at [446, 27] on button "button" at bounding box center [438, 29] width 37 height 37
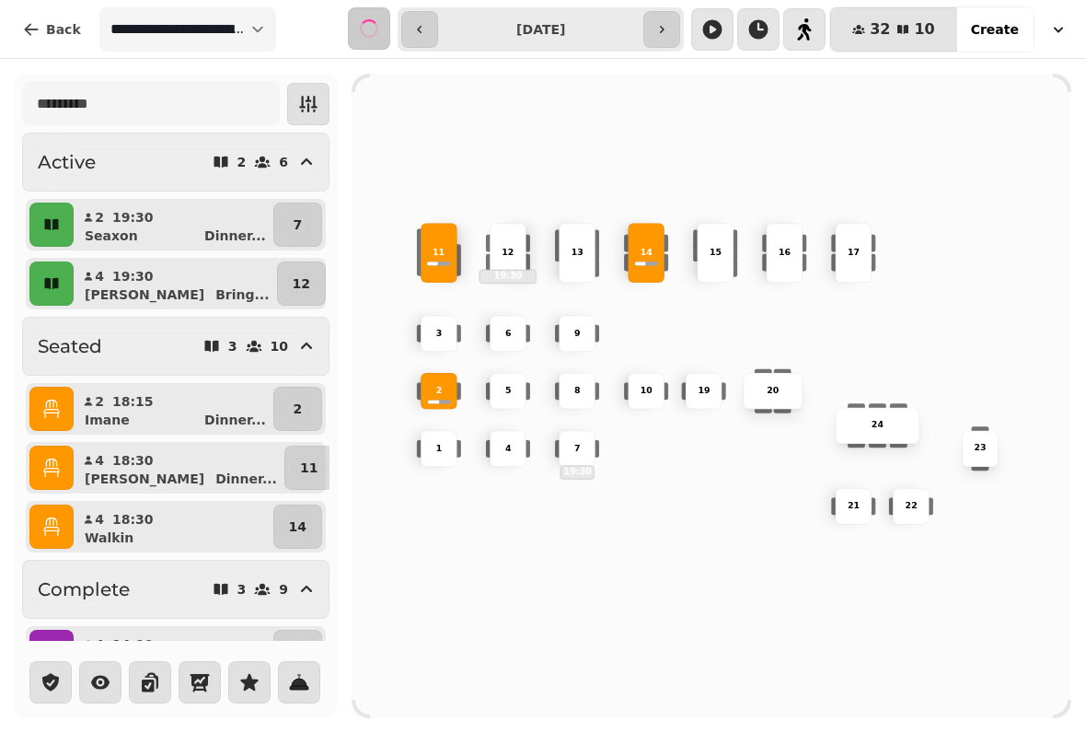
type input "**********"
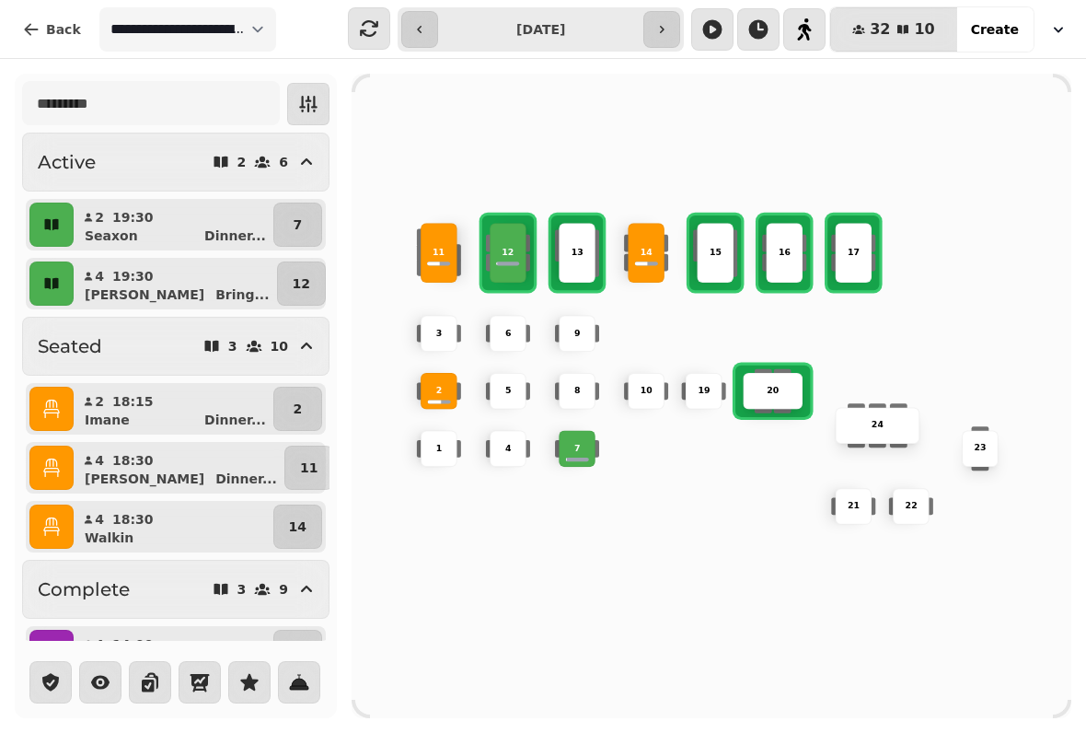
click at [309, 284] on button "12" at bounding box center [301, 283] width 49 height 44
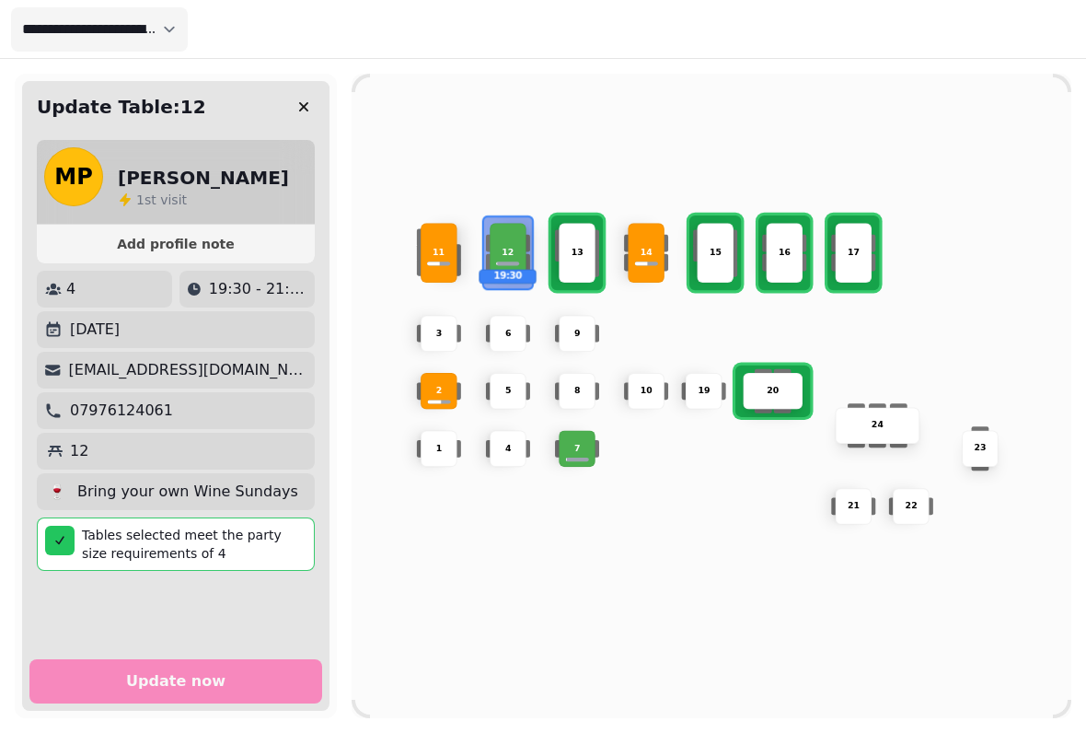
click at [583, 247] on p "13" at bounding box center [577, 253] width 12 height 13
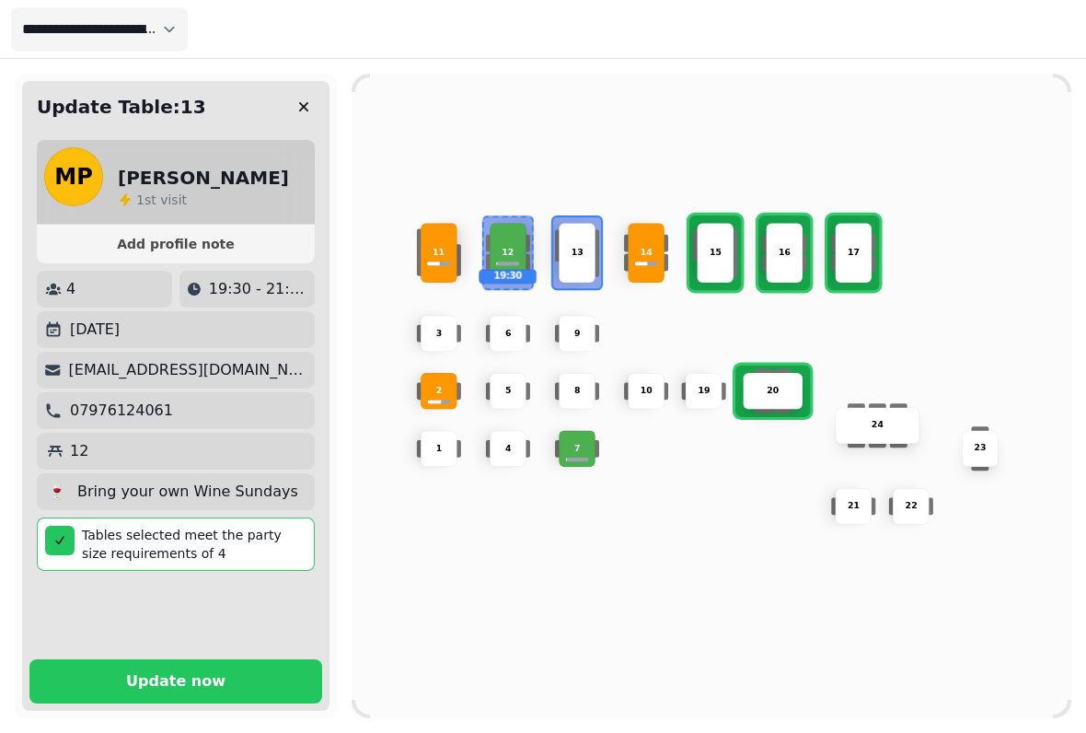
click at [255, 674] on span "Update now" at bounding box center [176, 681] width 249 height 15
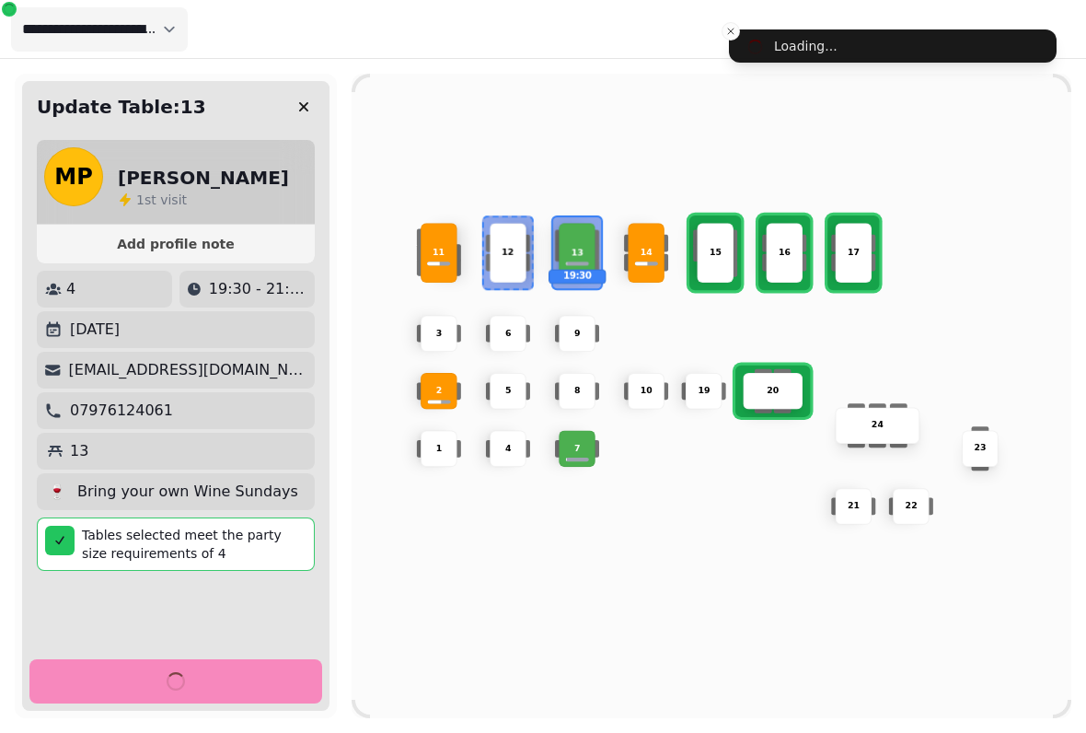
click at [314, 106] on button "button" at bounding box center [303, 106] width 37 height 37
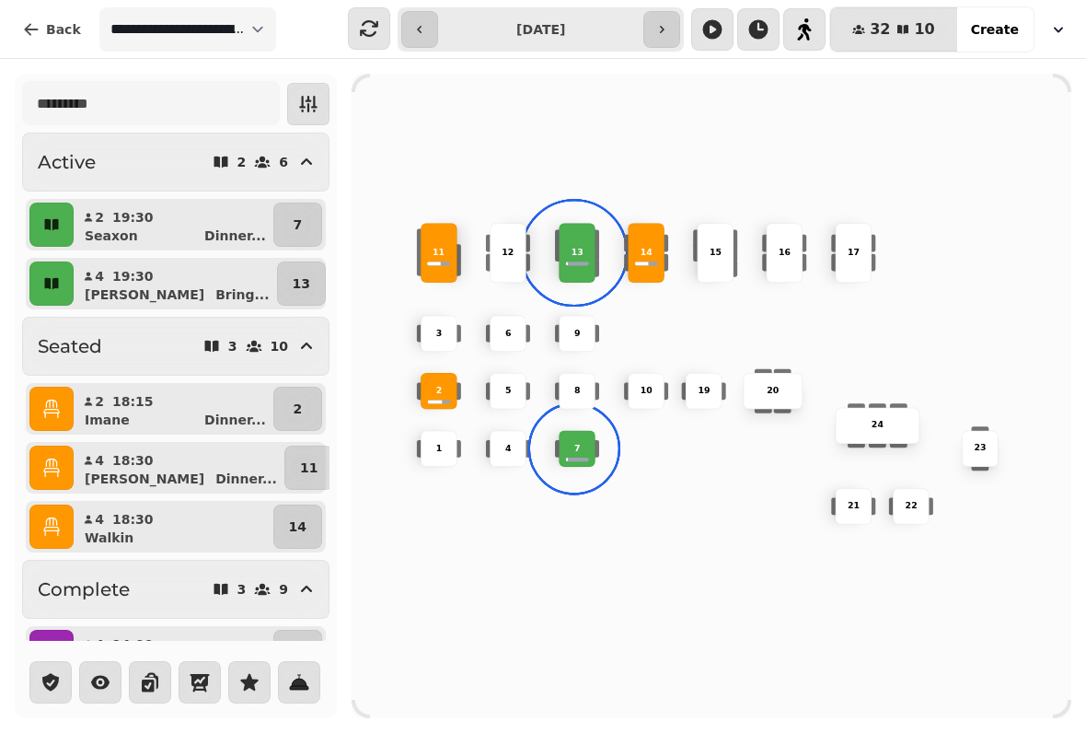
click at [587, 253] on div "13" at bounding box center [578, 253] width 58 height 13
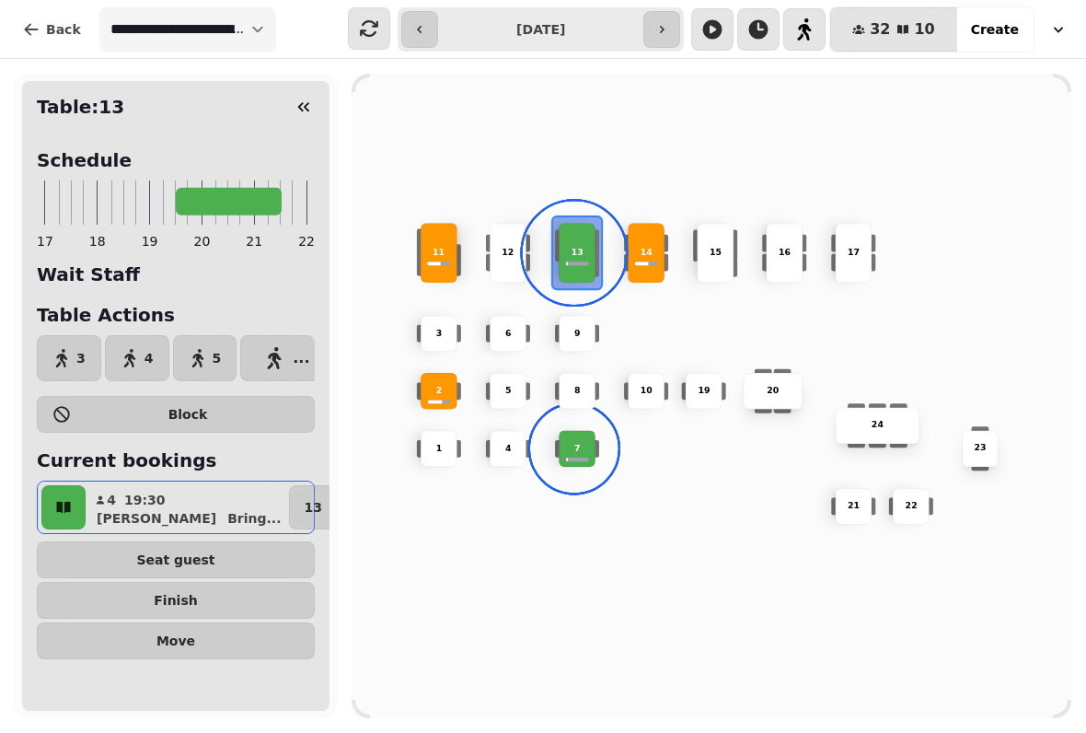
click at [77, 501] on button "button" at bounding box center [63, 507] width 44 height 44
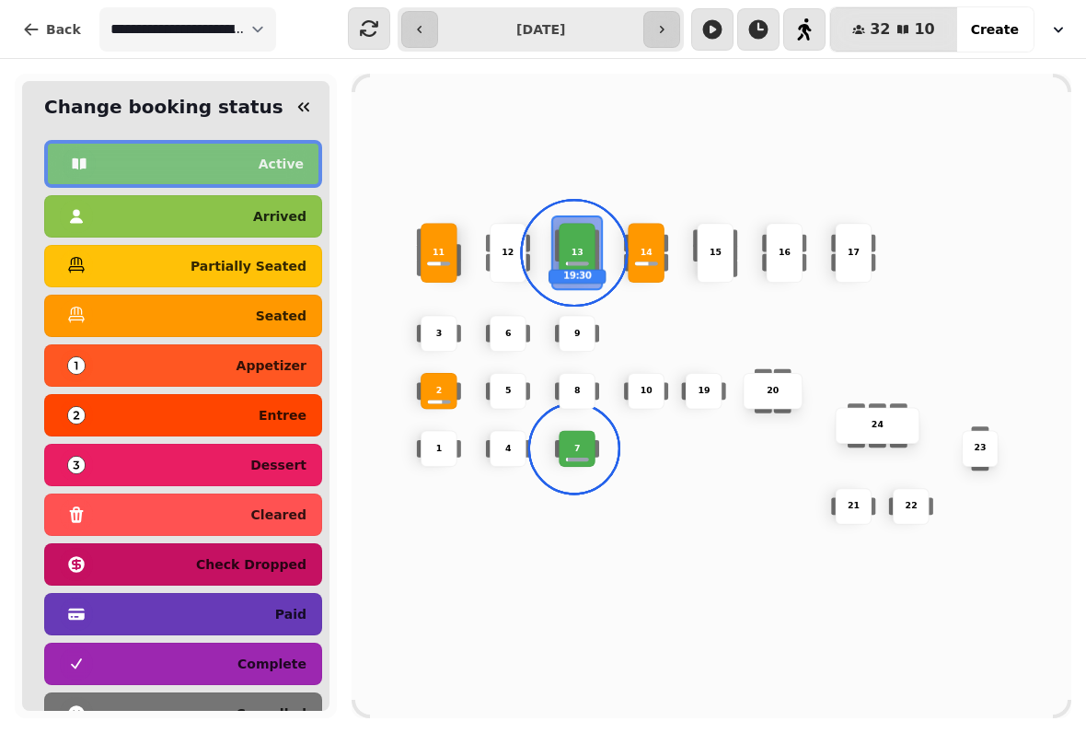
click at [271, 322] on p "seated" at bounding box center [281, 315] width 51 height 13
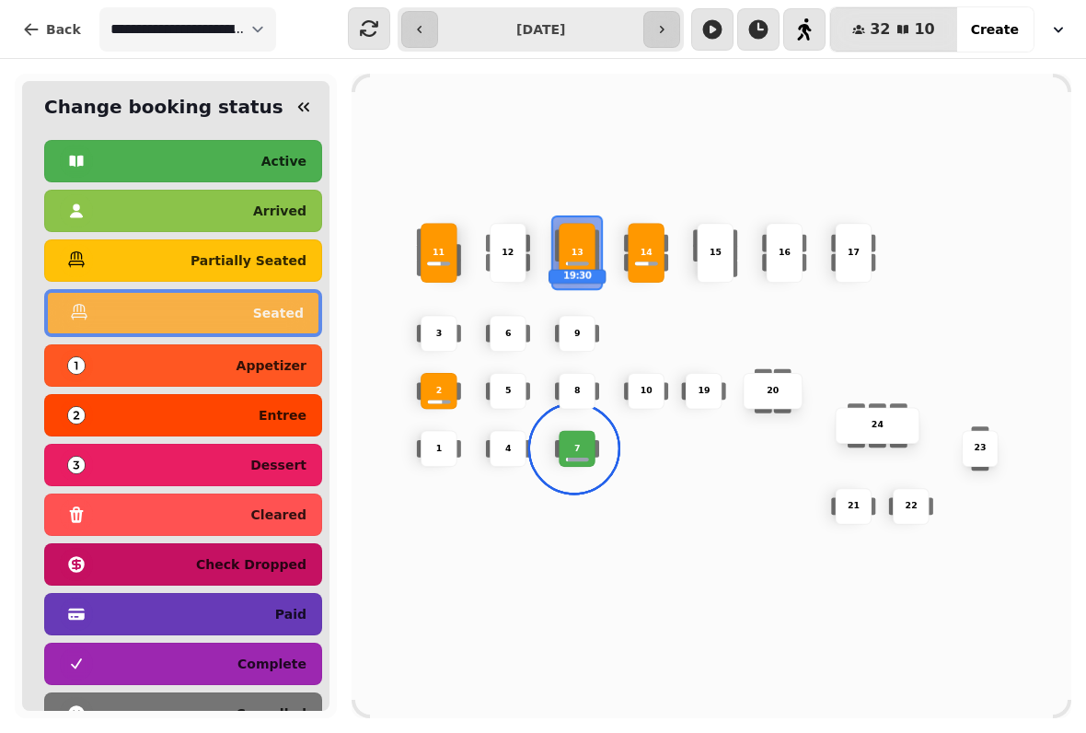
click at [454, 573] on div "10 2 19 20 4 5 11 9 15 24 16 7 17 23 22 3 21 1 13 19:30 6 8 12 14" at bounding box center [712, 396] width 720 height 576
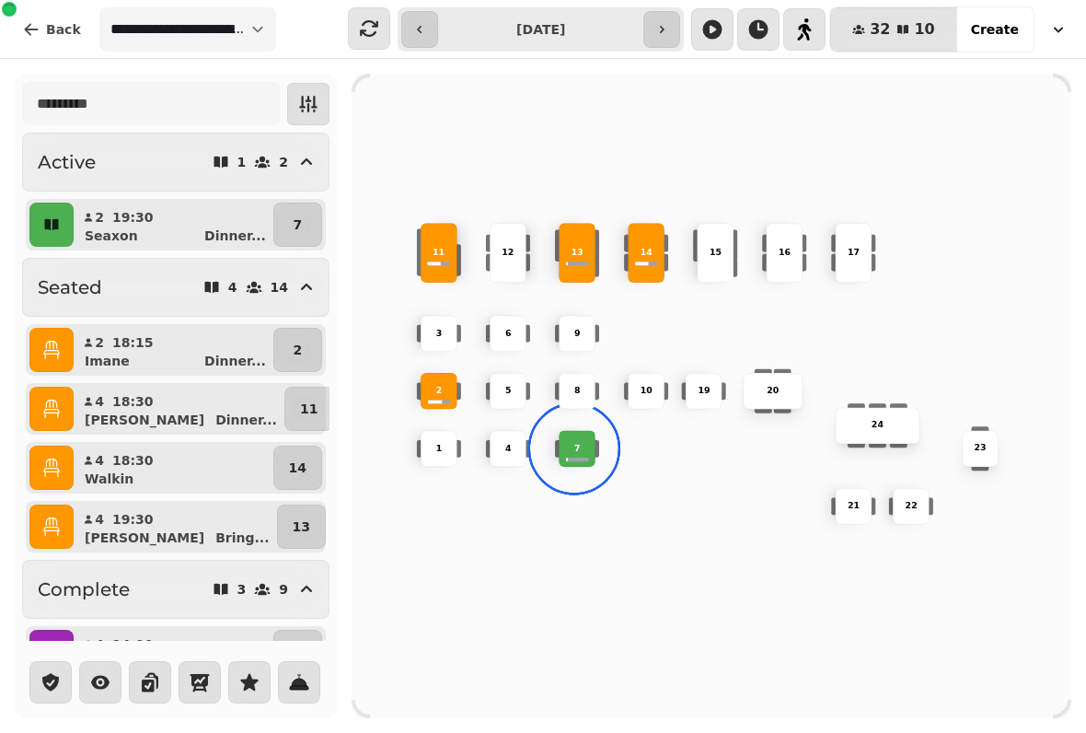
click at [574, 457] on div at bounding box center [577, 459] width 23 height 4
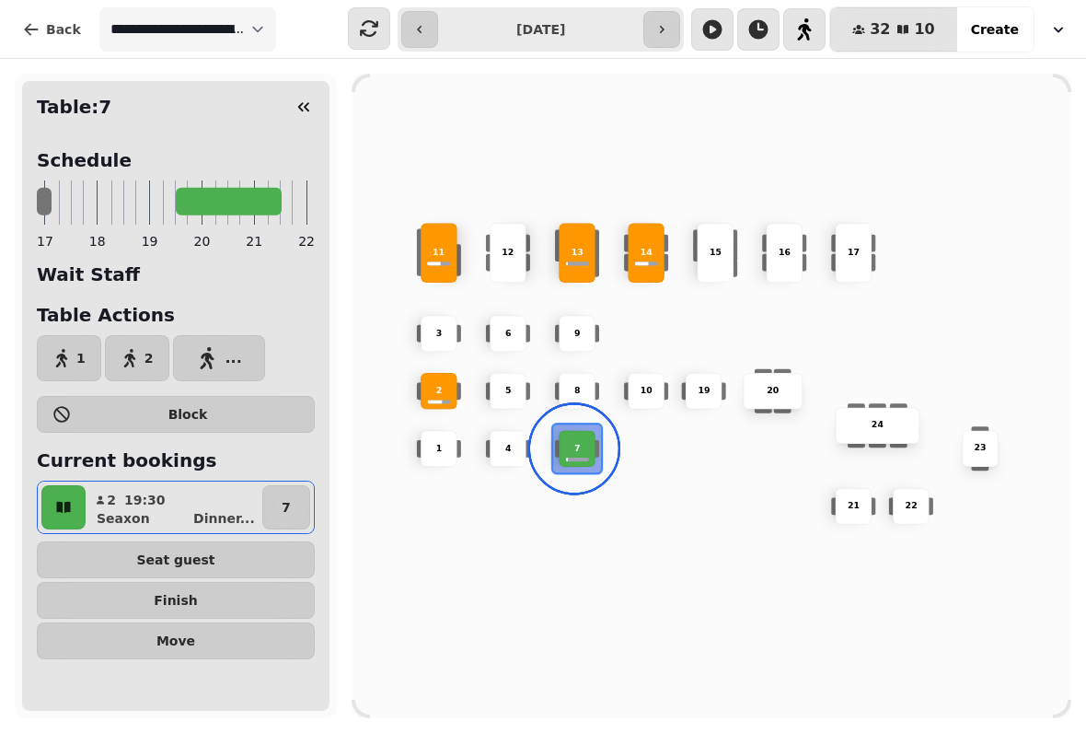
click at [436, 605] on div "10 2 19 20 4 5 11 9 15 24 16 7 17 23 22 3 21 1 13 6 8 12 14" at bounding box center [712, 396] width 720 height 576
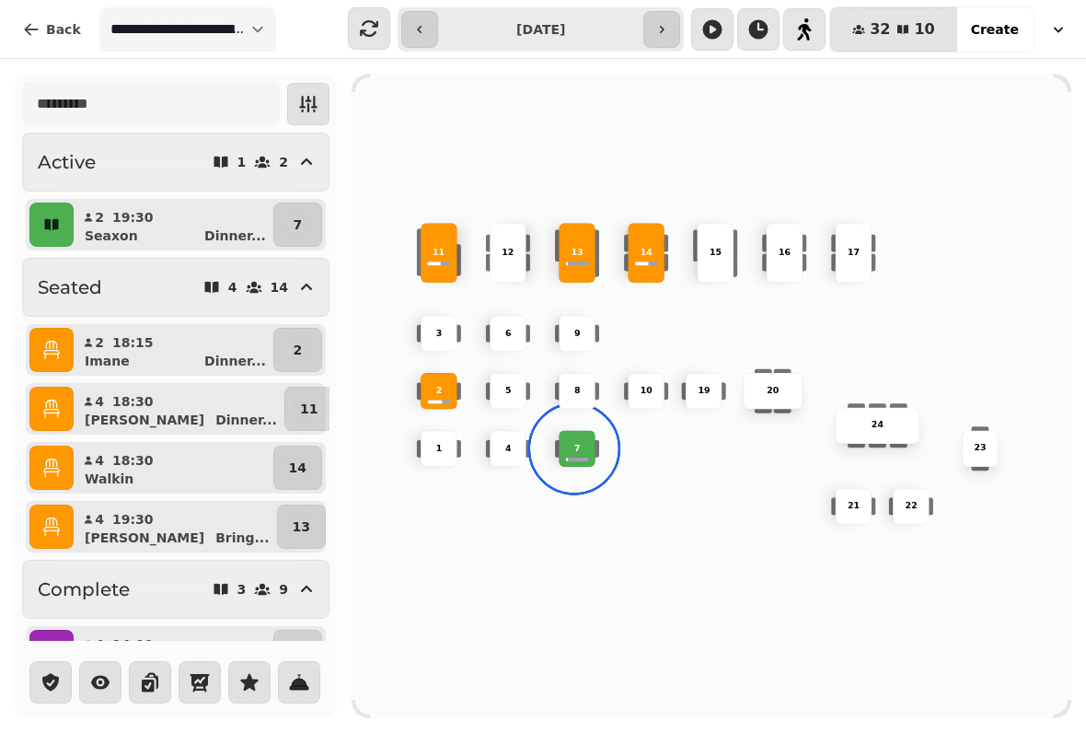
click at [432, 373] on div "2" at bounding box center [439, 391] width 37 height 37
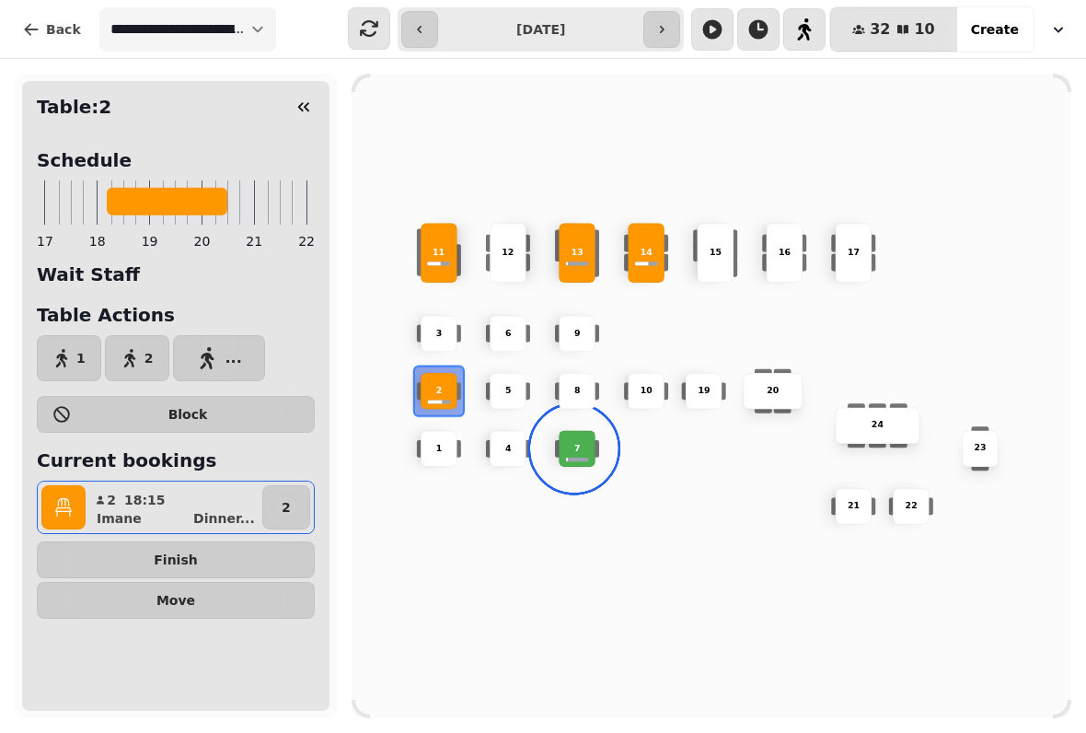
click at [249, 559] on span "Finish" at bounding box center [175, 559] width 247 height 13
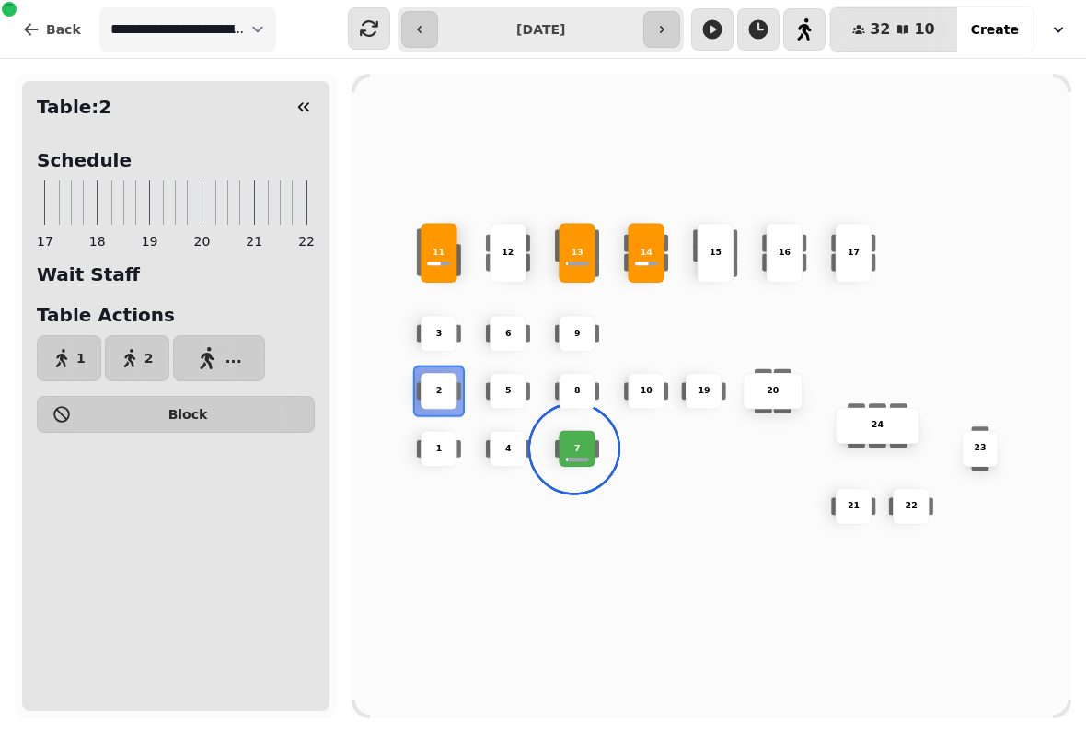
click at [662, 250] on div "14" at bounding box center [647, 253] width 58 height 13
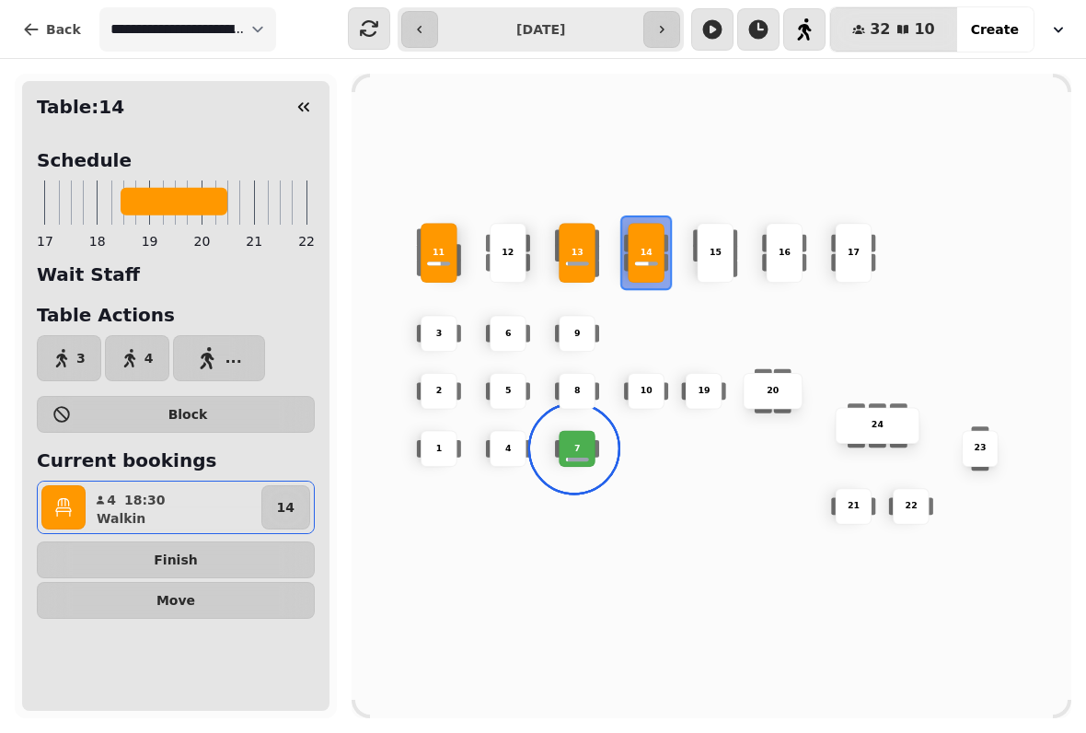
click at [242, 571] on button "Finish" at bounding box center [176, 559] width 278 height 37
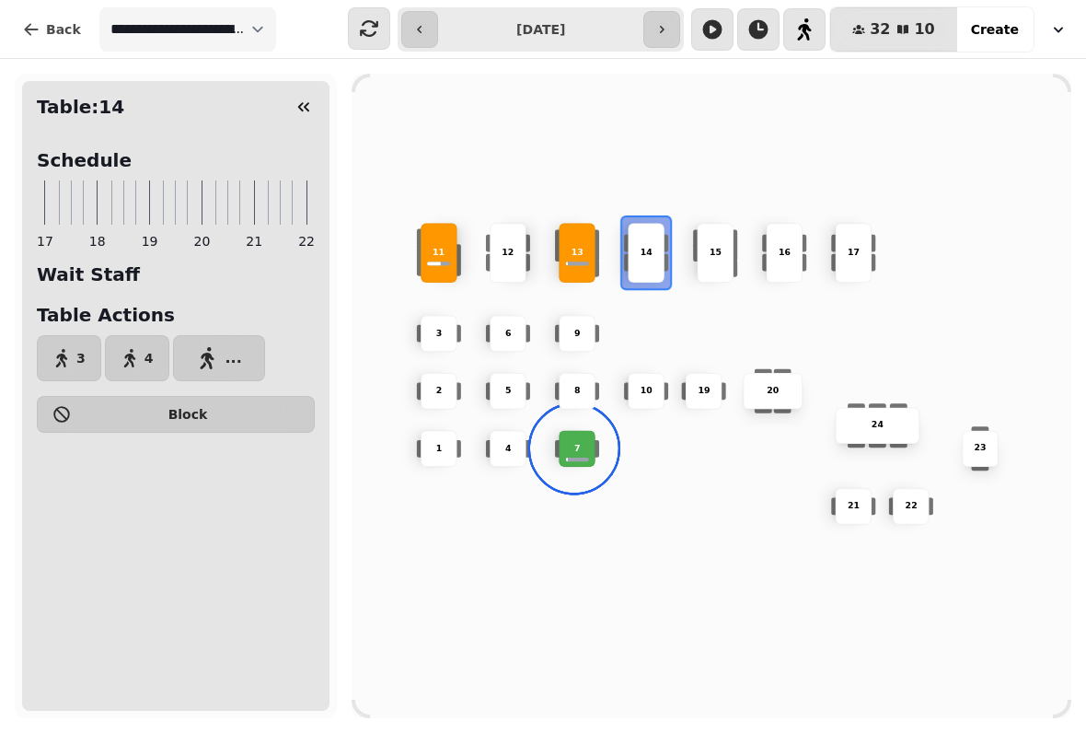
click at [479, 578] on div "10 2 19 20 4 5 11 9 15 24 16 7 17 23 22 3 21 1 13 6 8 12 14" at bounding box center [712, 396] width 720 height 576
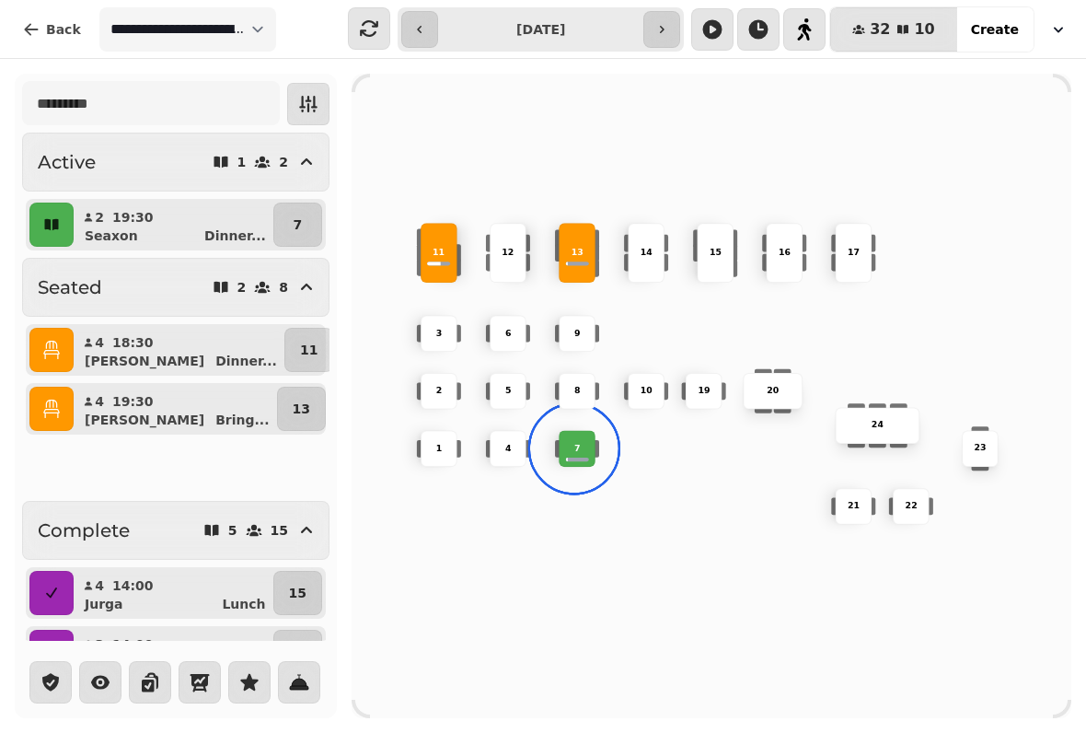
click at [583, 445] on div "7" at bounding box center [577, 448] width 35 height 13
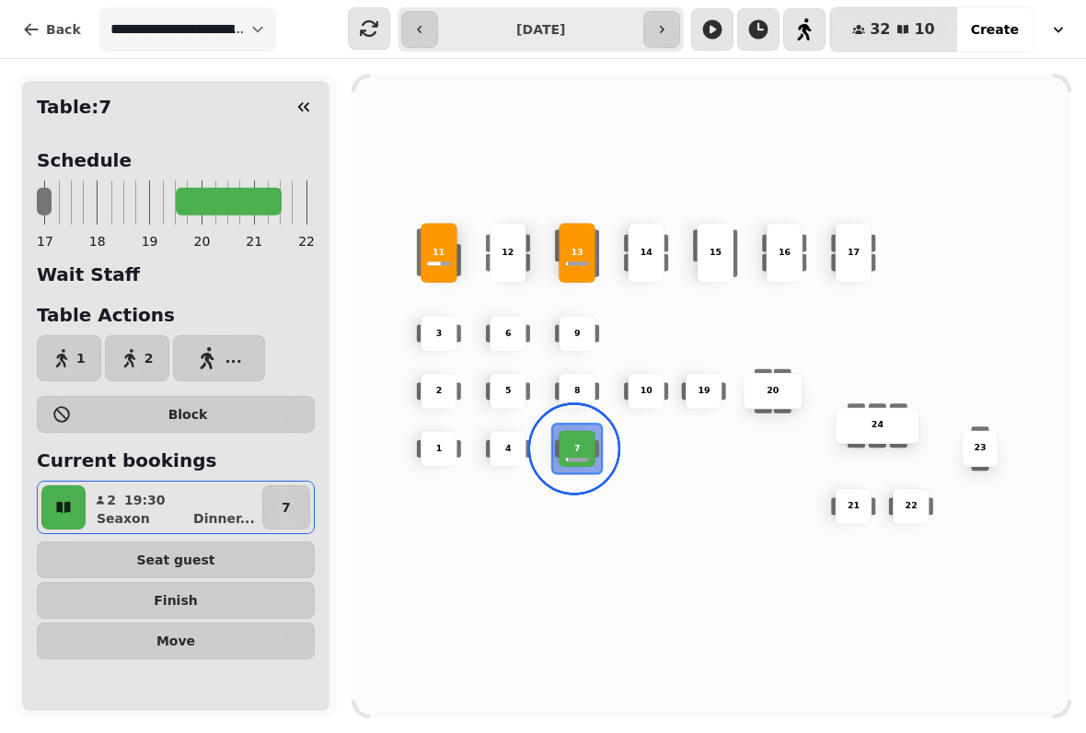
click at [240, 638] on span "Move" at bounding box center [175, 640] width 247 height 13
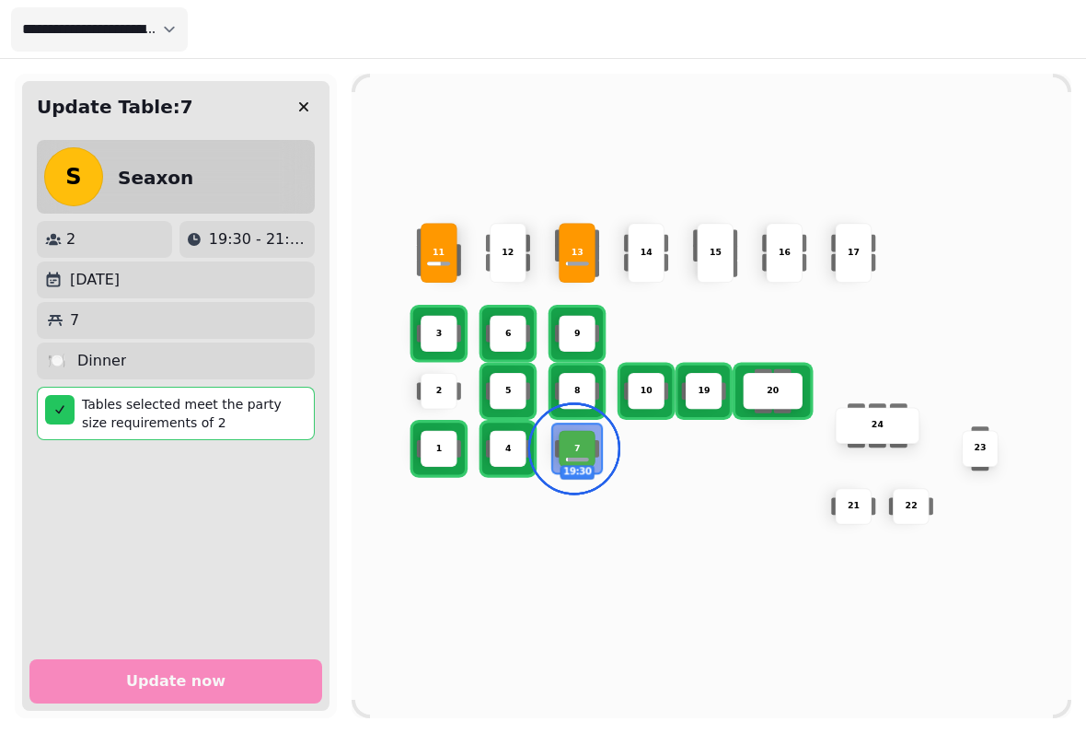
click at [507, 327] on p "6" at bounding box center [508, 333] width 6 height 13
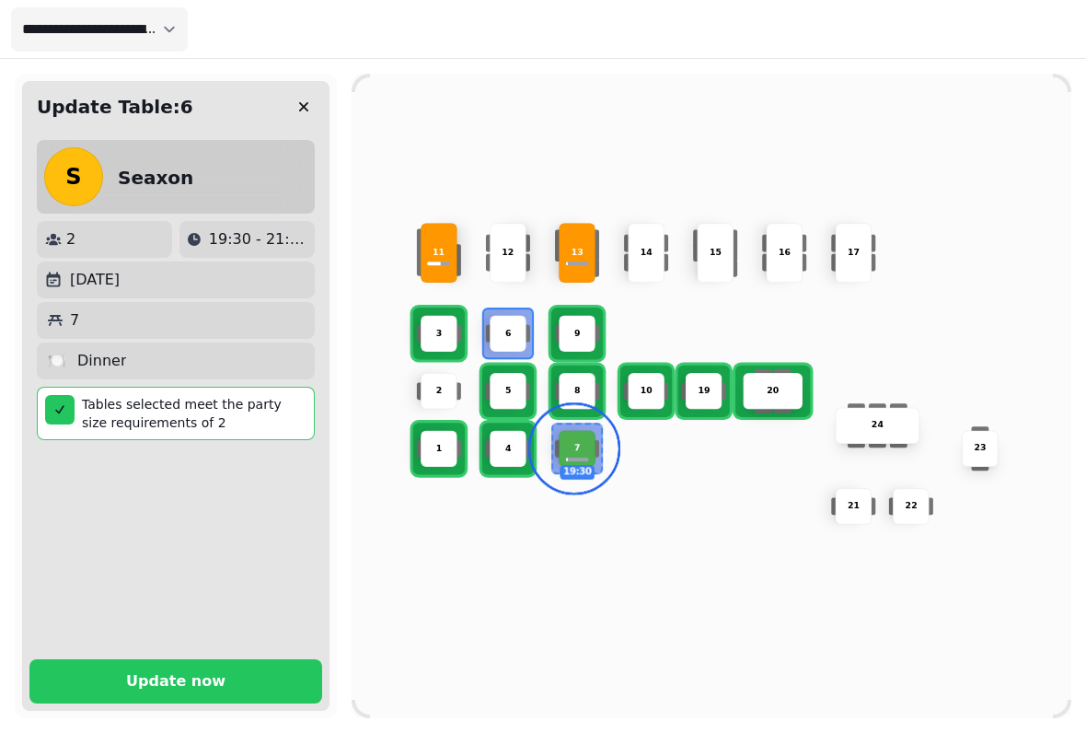
click at [252, 674] on span "Update now" at bounding box center [176, 681] width 249 height 15
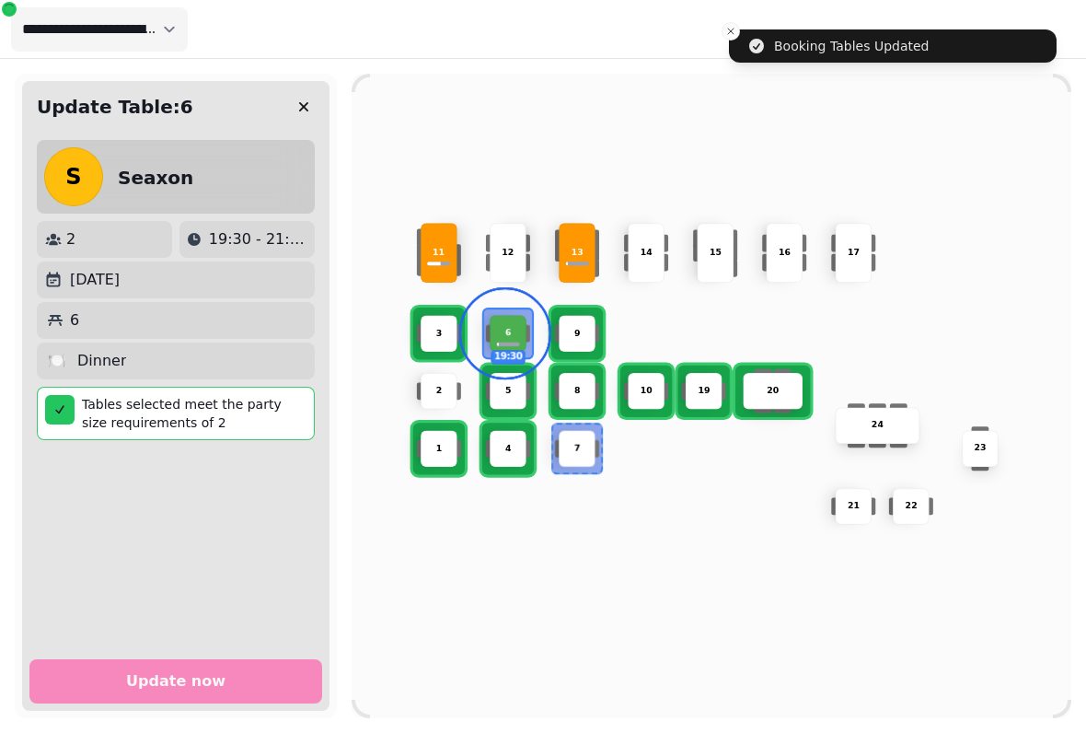
click at [509, 329] on p "6" at bounding box center [508, 333] width 6 height 13
click at [302, 107] on icon "button" at bounding box center [304, 107] width 18 height 18
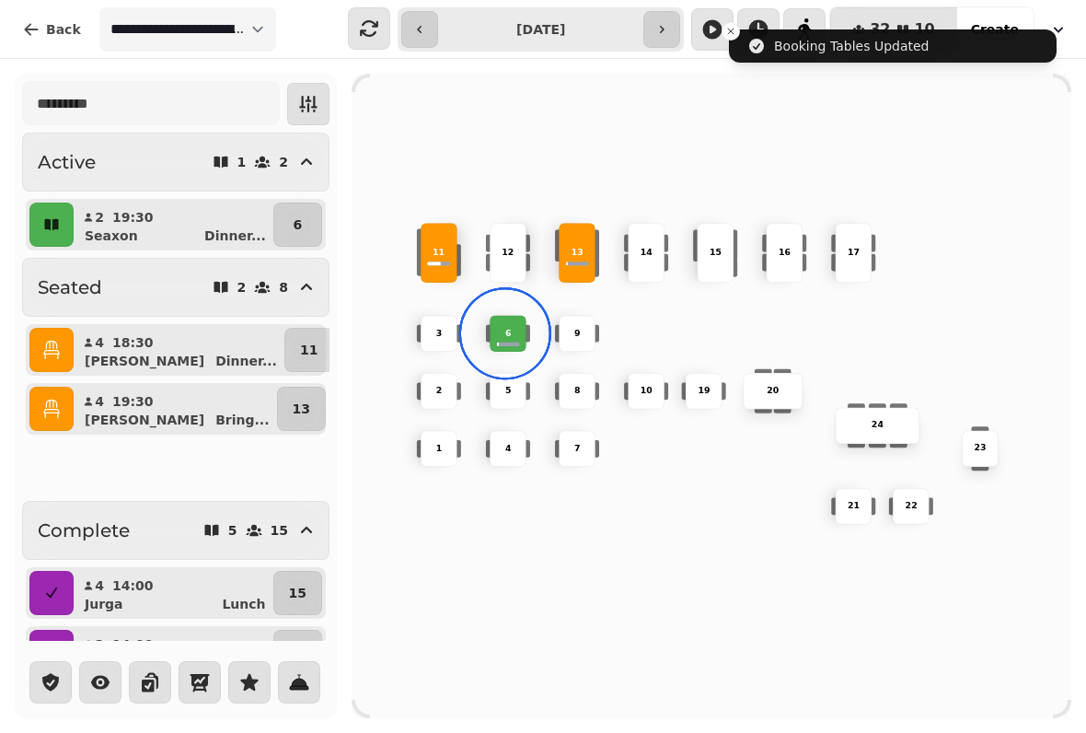
click at [506, 329] on p "6" at bounding box center [508, 333] width 6 height 13
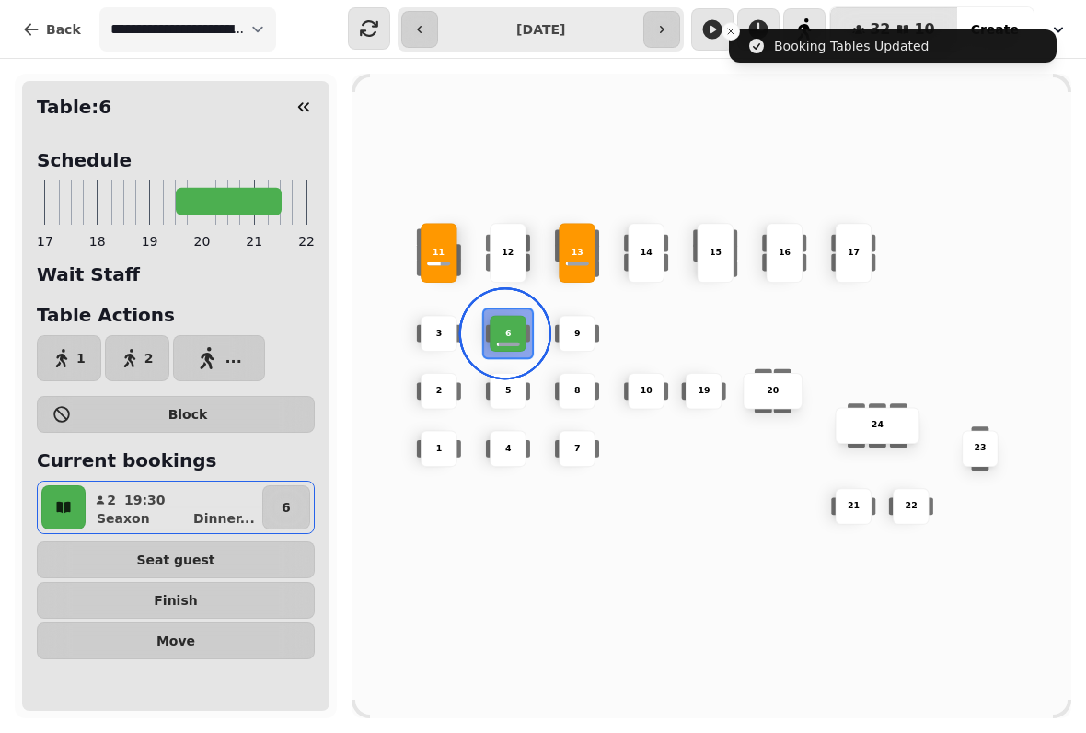
click at [61, 496] on button "button" at bounding box center [63, 507] width 44 height 44
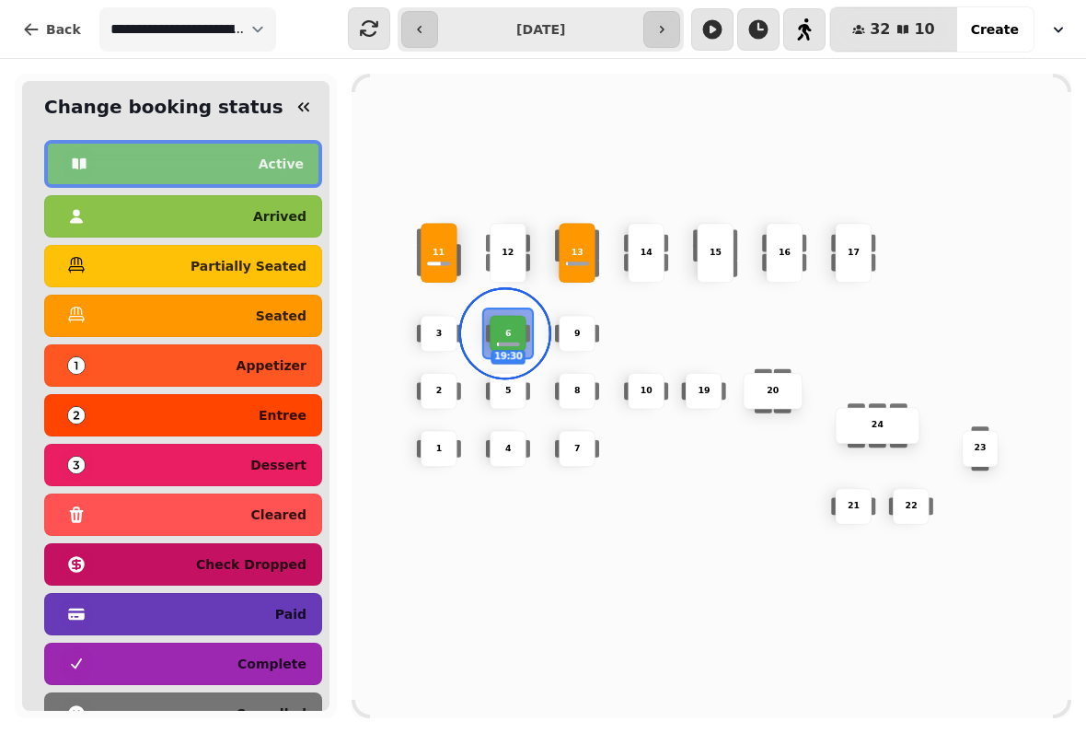
click at [301, 310] on p "seated" at bounding box center [281, 315] width 51 height 13
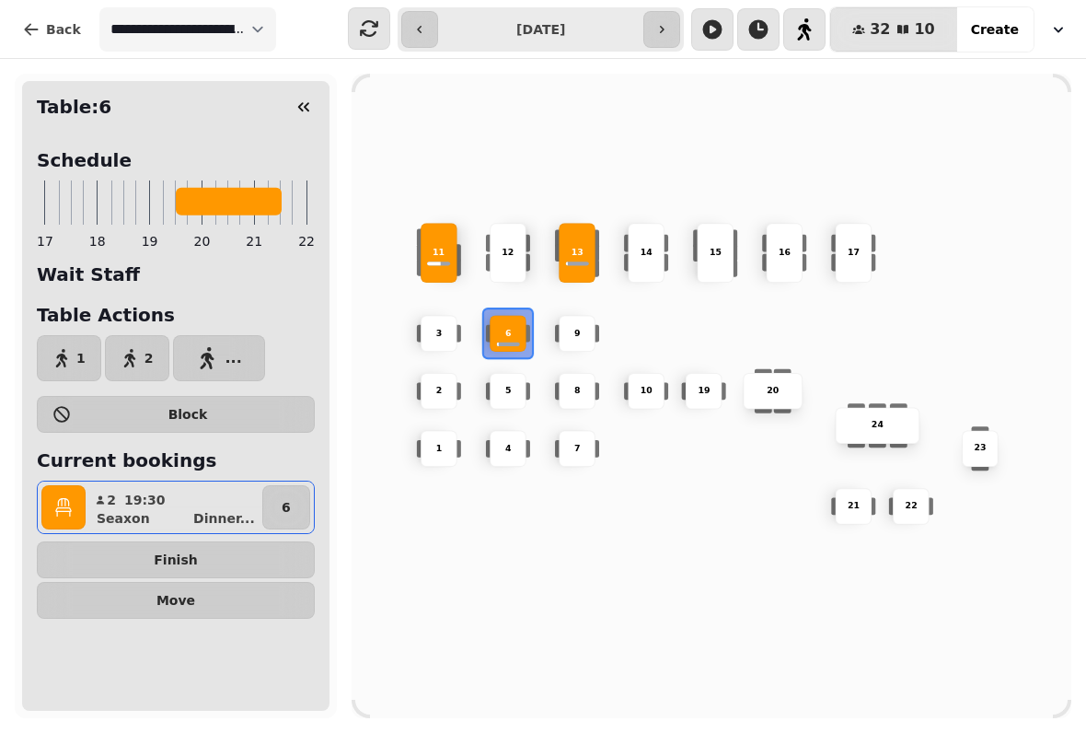
click at [353, 108] on div "10 2 19 20 4 5 11 9 15 24 16 7 17 23 22 3 21 1 13 6 8 12 14" at bounding box center [712, 396] width 720 height 576
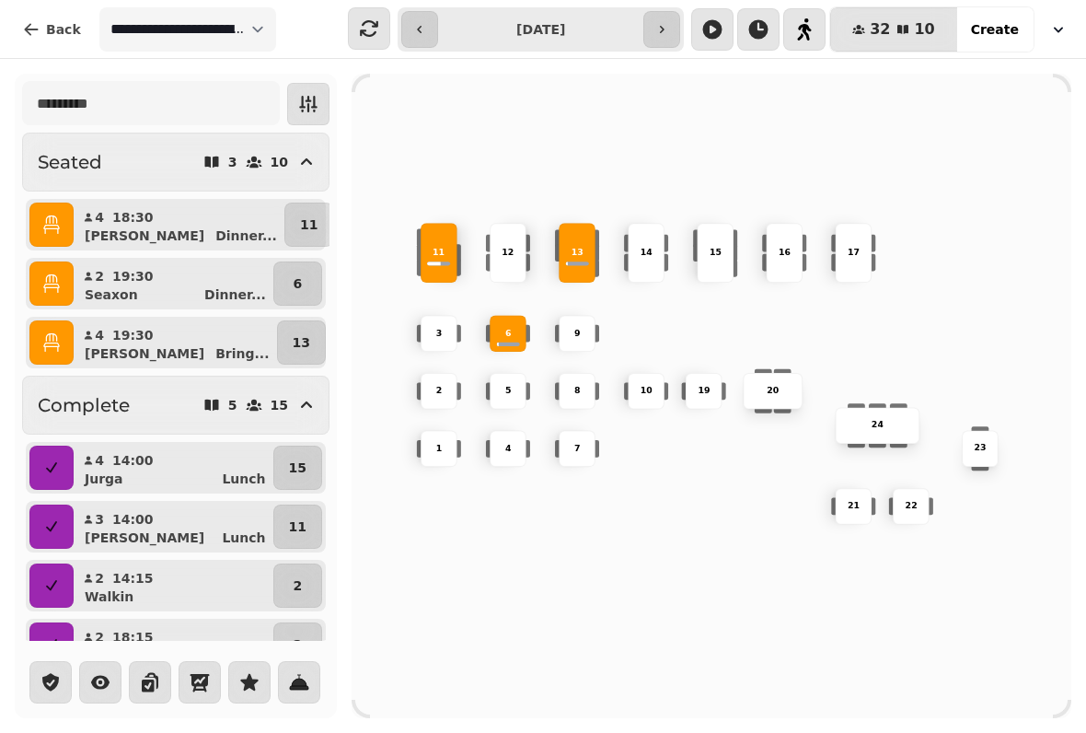
click at [308, 103] on icon "button" at bounding box center [308, 104] width 22 height 22
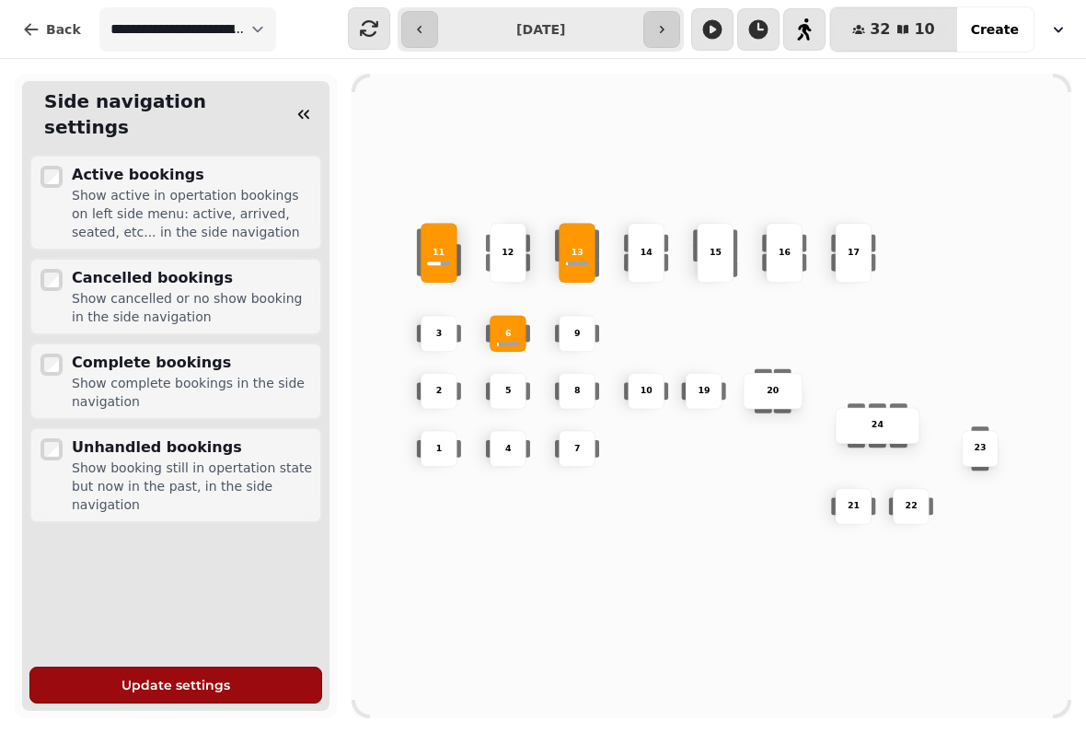
click at [307, 105] on icon "button" at bounding box center [304, 114] width 18 height 18
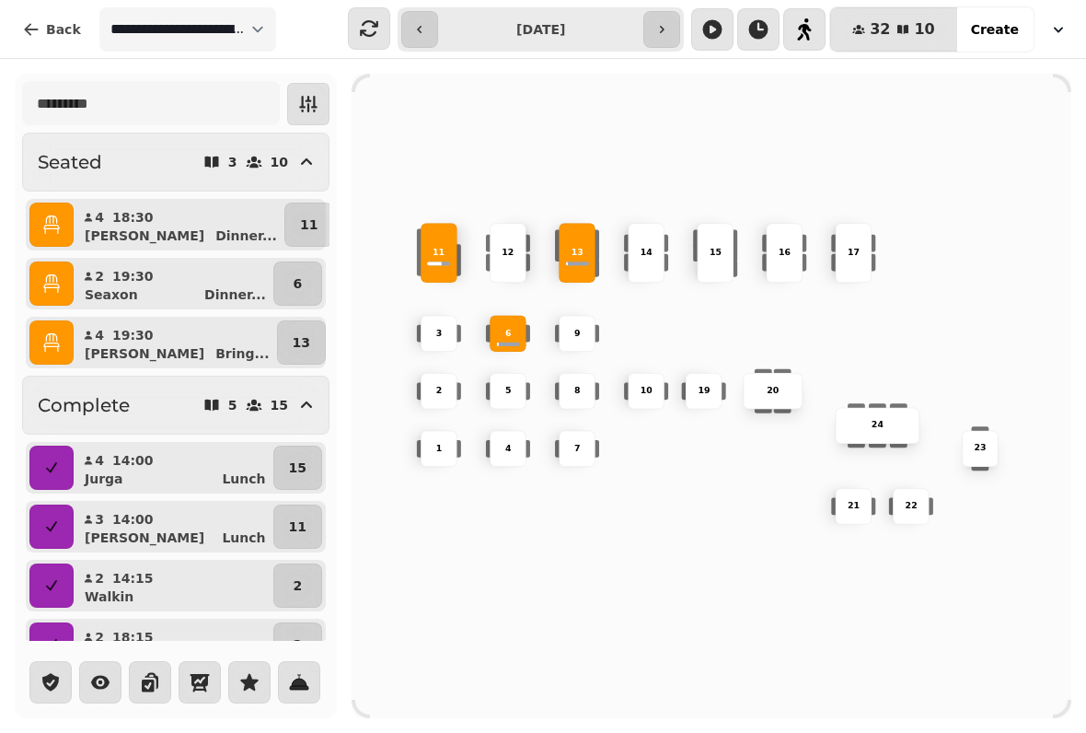
click at [1000, 31] on span "Create" at bounding box center [995, 29] width 48 height 13
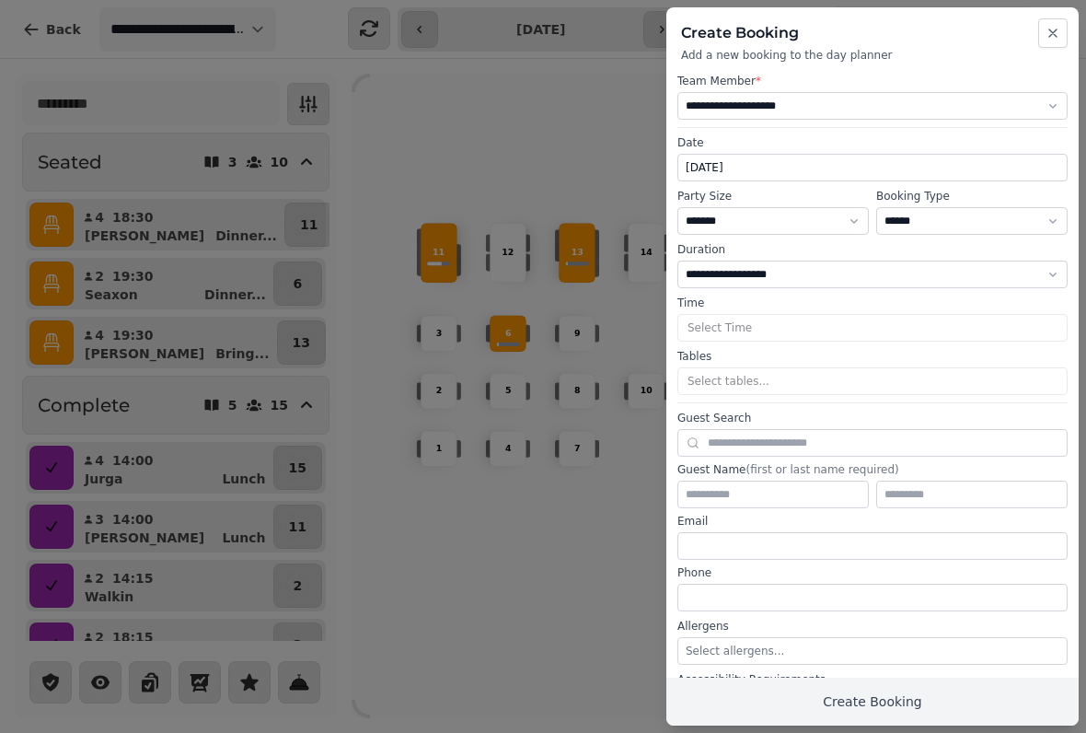
select select "****"
click at [1063, 36] on button "Close" at bounding box center [1052, 32] width 29 height 29
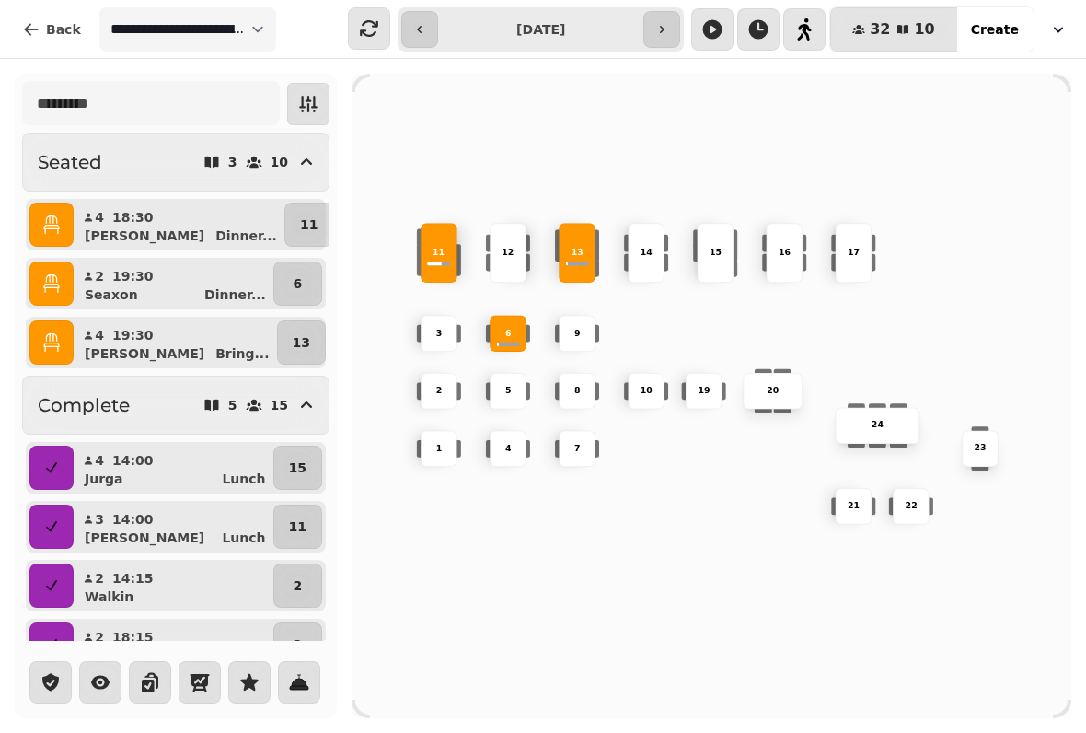
click at [813, 42] on button "button" at bounding box center [804, 29] width 42 height 42
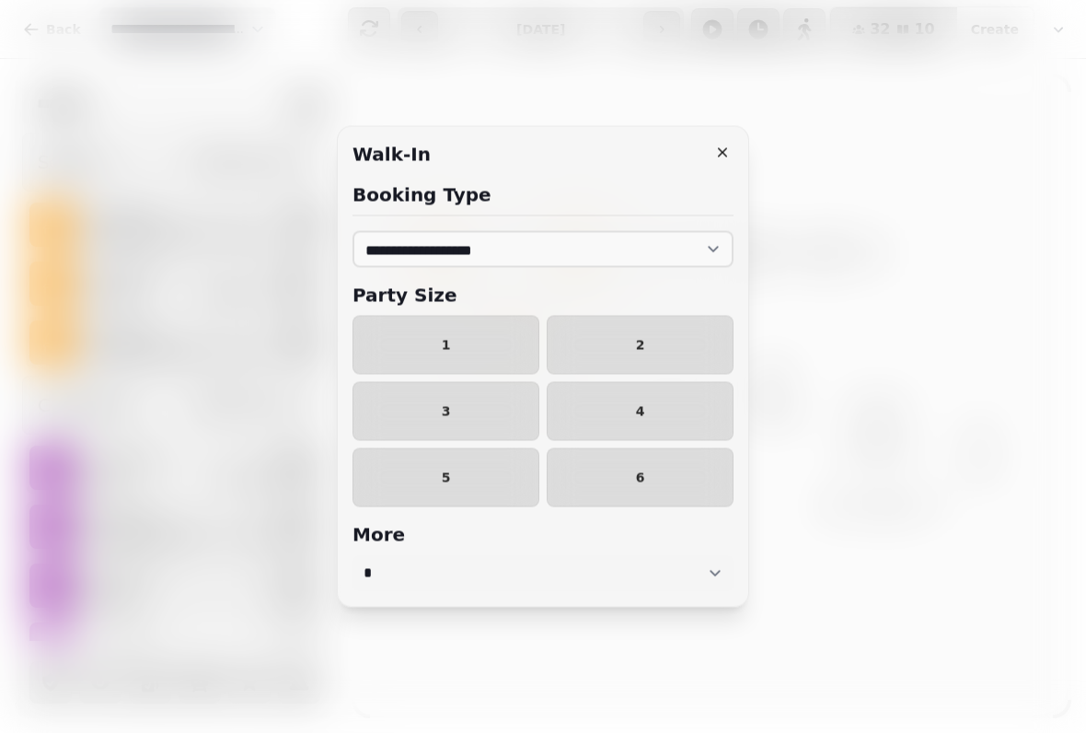
click at [624, 334] on button "2" at bounding box center [640, 345] width 187 height 59
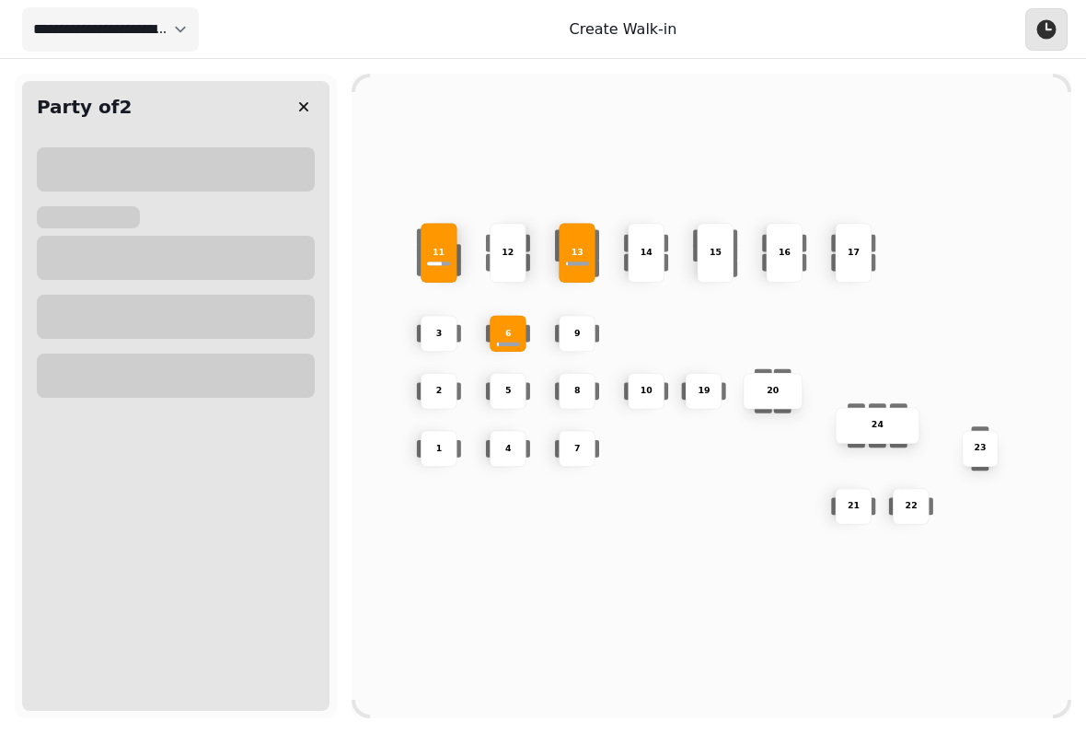
select select "****"
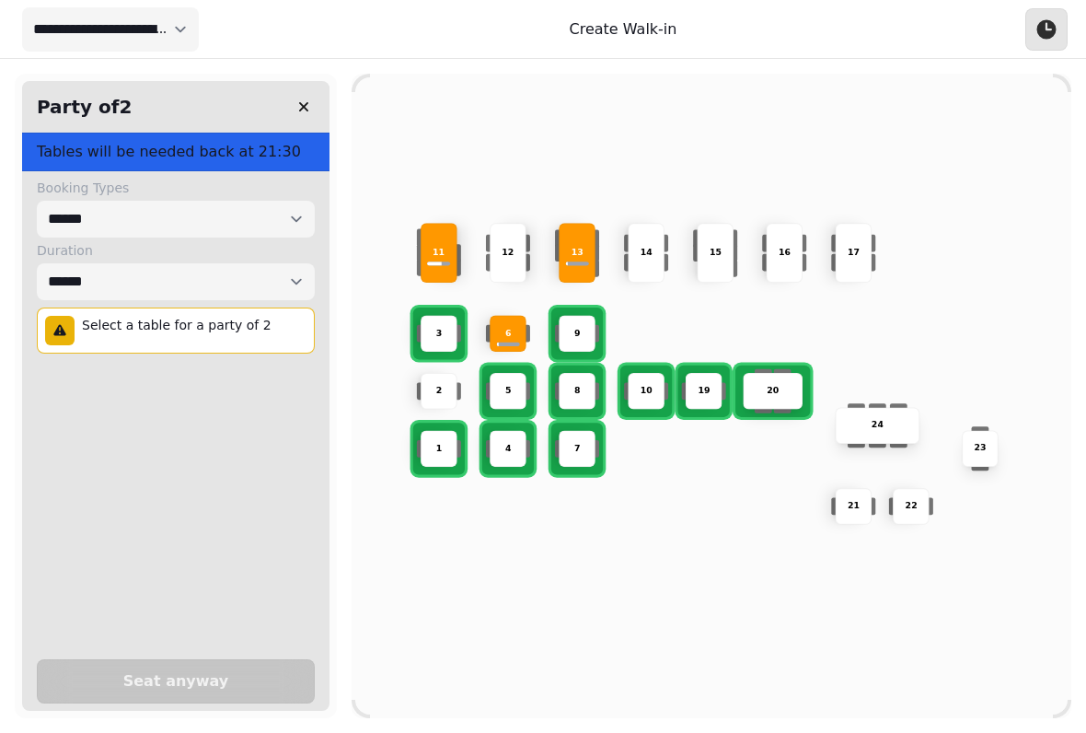
click at [438, 453] on div "1" at bounding box center [439, 449] width 37 height 37
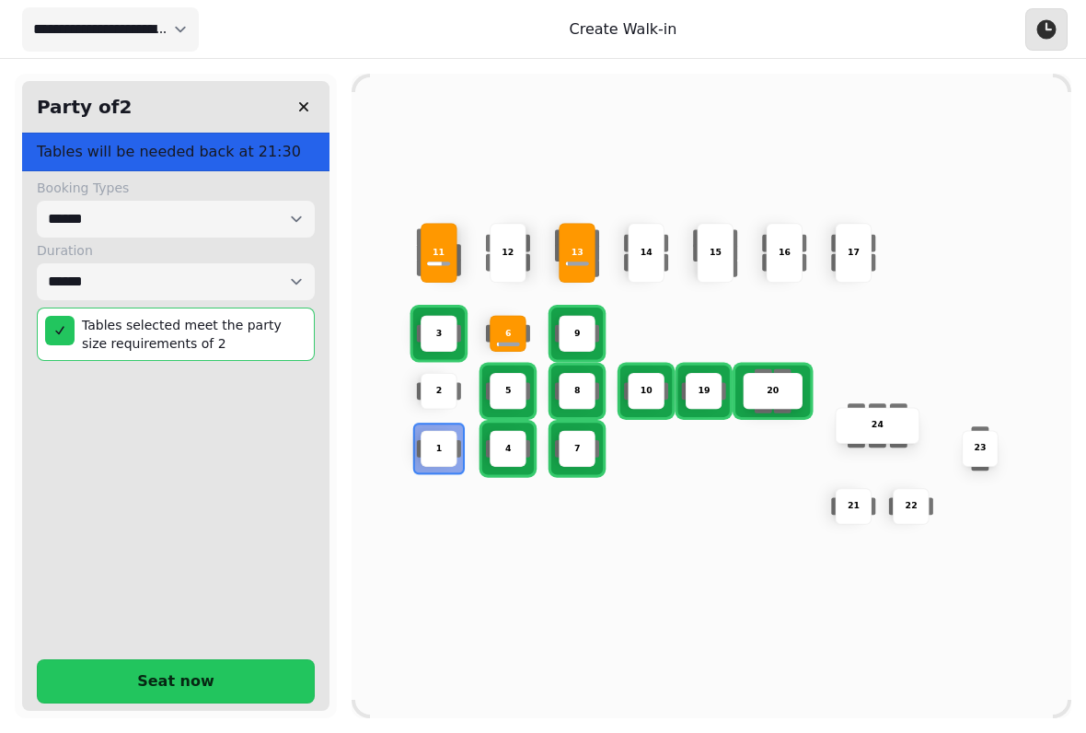
click at [243, 674] on span "Seat now" at bounding box center [176, 681] width 232 height 15
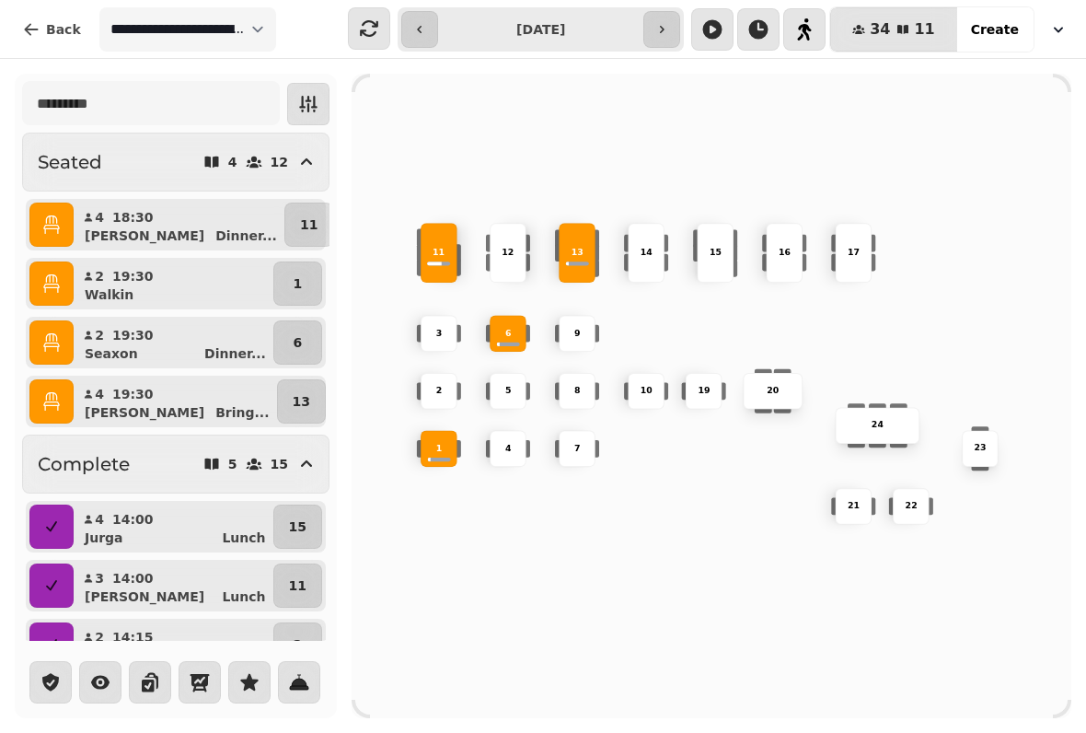
click at [696, 385] on div "19" at bounding box center [704, 391] width 35 height 13
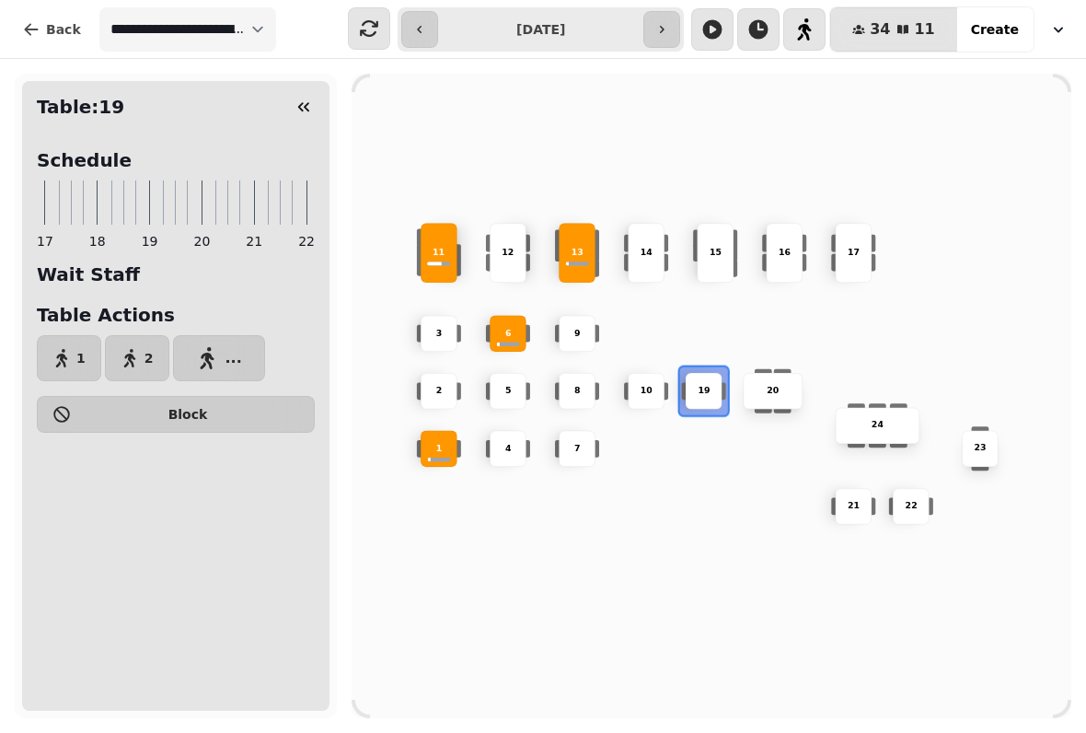
click at [145, 363] on span "2" at bounding box center [149, 358] width 9 height 13
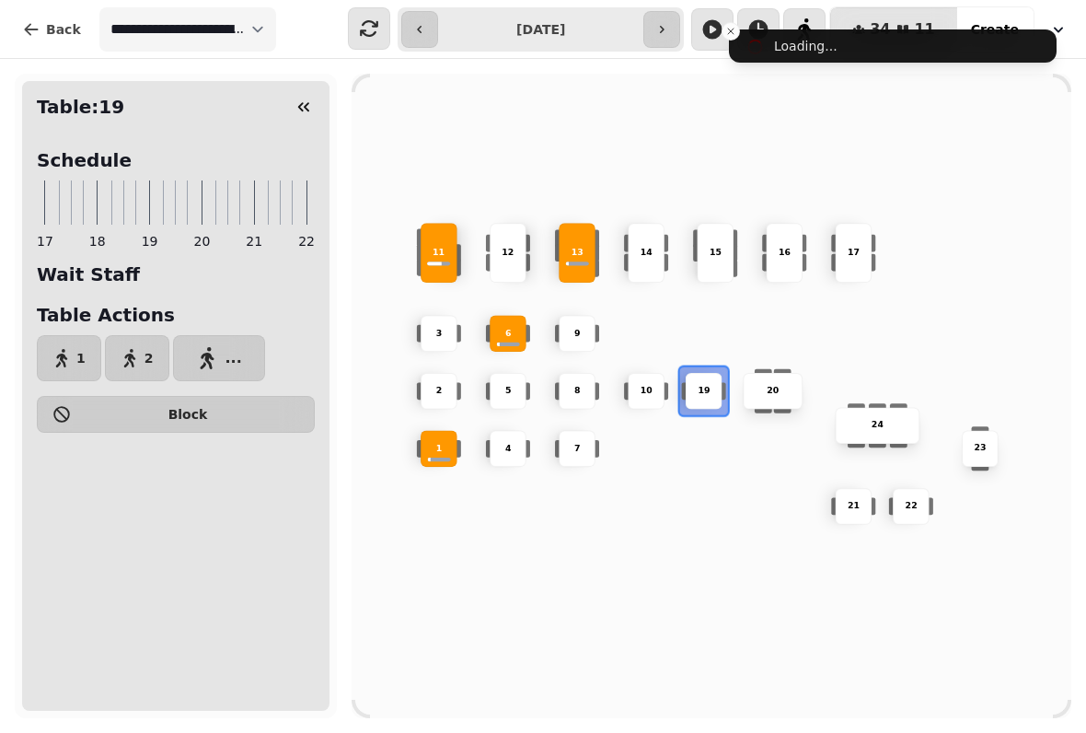
select select "****"
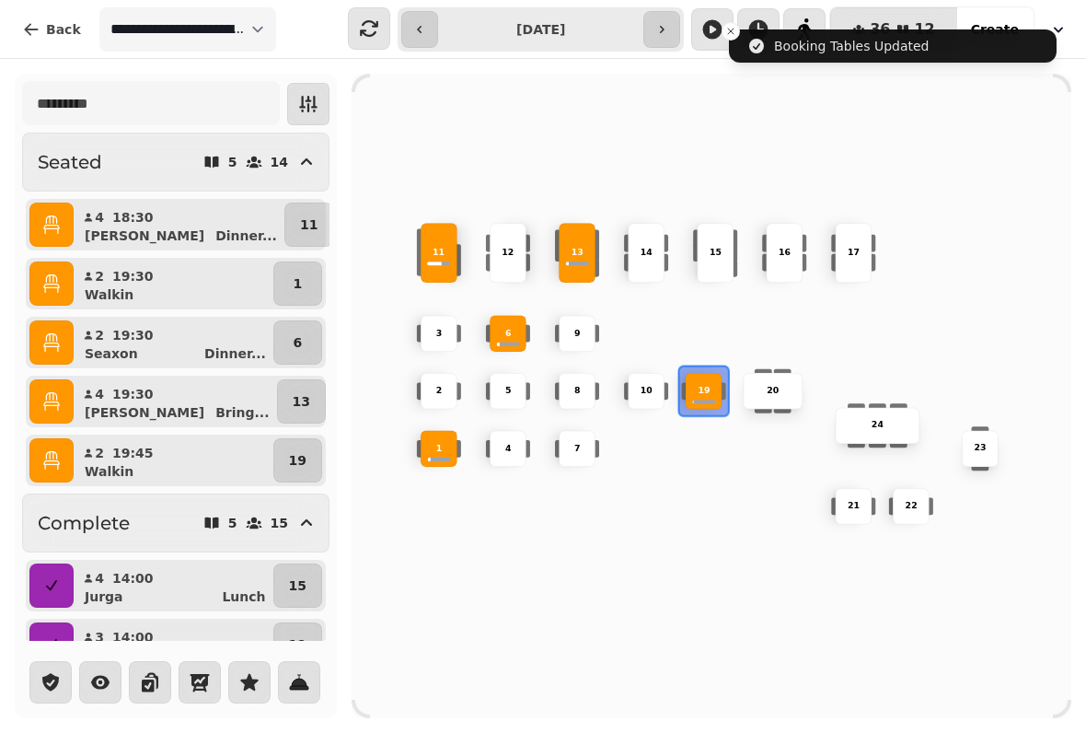
click at [498, 335] on div "6" at bounding box center [508, 333] width 37 height 37
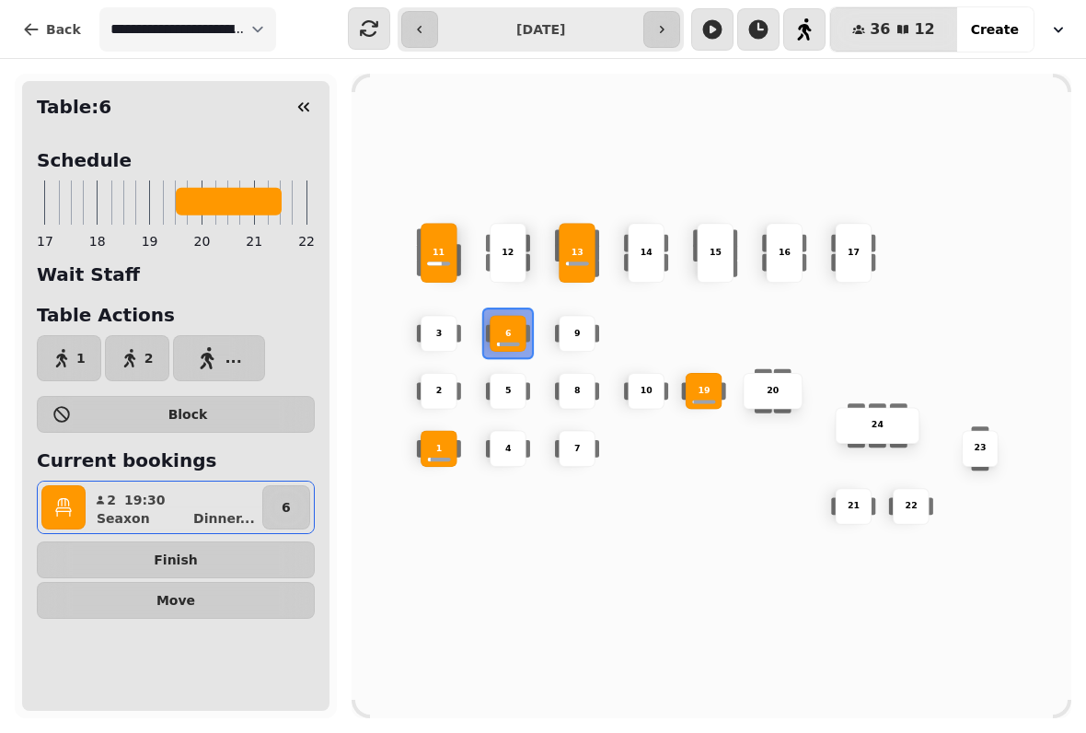
click at [217, 559] on span "Finish" at bounding box center [175, 559] width 247 height 13
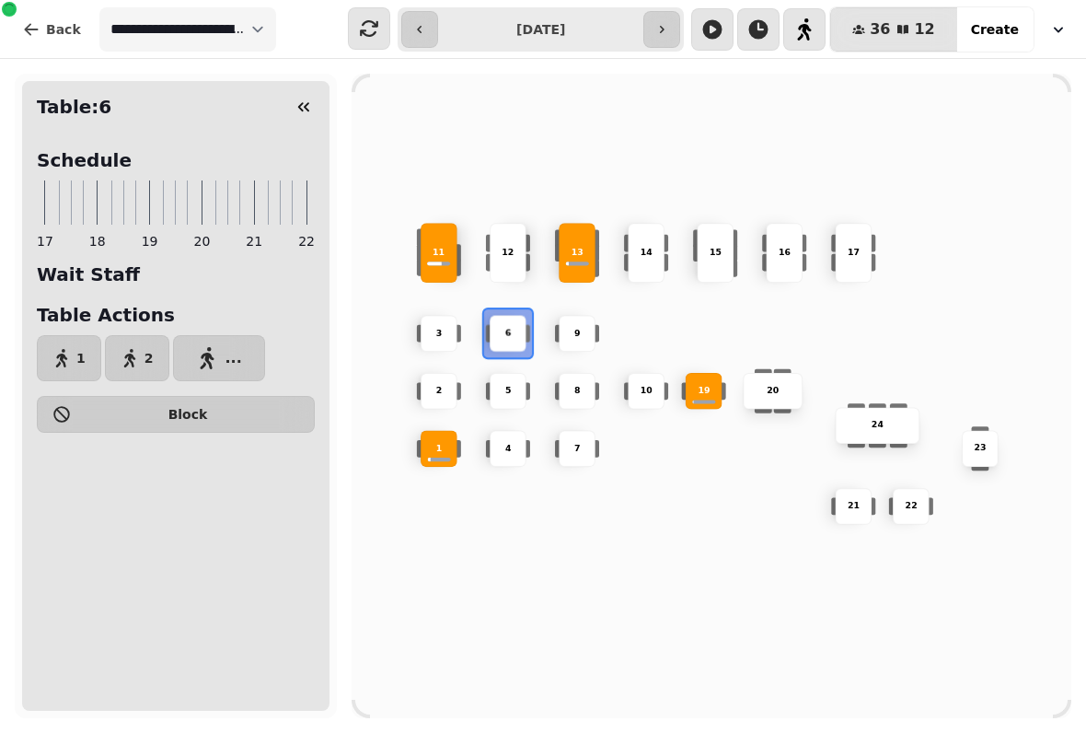
click at [311, 101] on icon "button" at bounding box center [304, 107] width 18 height 18
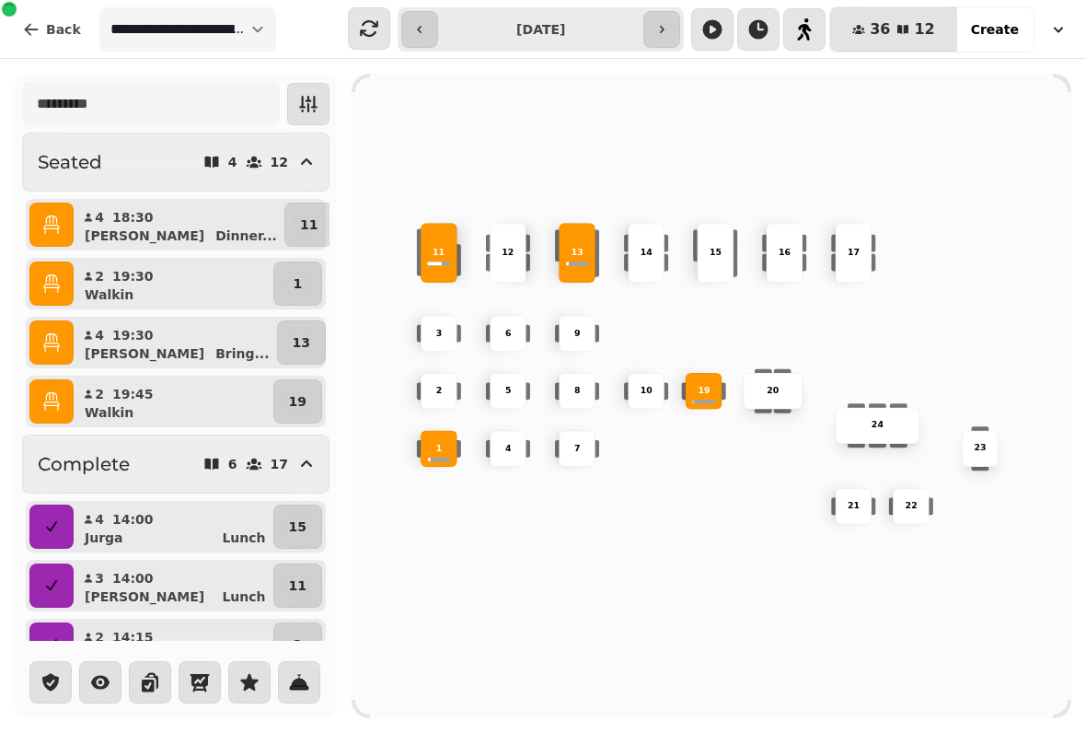
select select "****"
